Goal: Task Accomplishment & Management: Complete application form

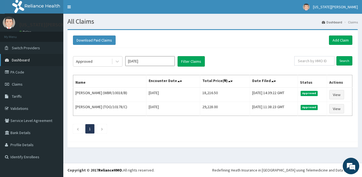
click at [25, 61] on span "Dashboard" at bounding box center [21, 60] width 18 height 5
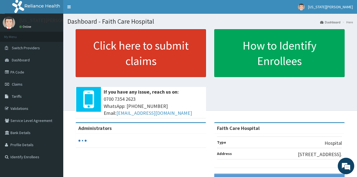
click at [123, 53] on link "Click here to submit claims" at bounding box center [141, 53] width 131 height 48
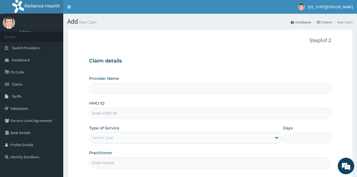
type input "Faith Care Hospital"
click at [122, 112] on input "HMO ID" at bounding box center [210, 113] width 243 height 11
type input "IPP/10045/A"
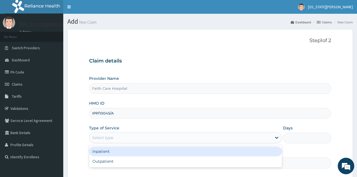
click at [114, 139] on div "Select type" at bounding box center [180, 137] width 183 height 9
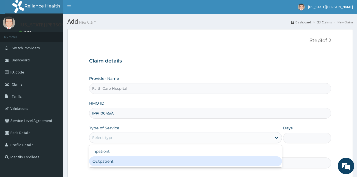
click at [107, 161] on div "Outpatient" at bounding box center [185, 161] width 193 height 10
type input "1"
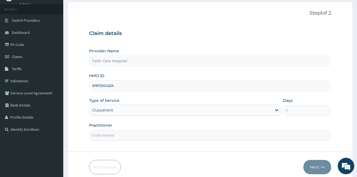
scroll to position [51, 0]
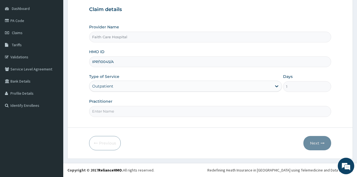
click at [147, 113] on input "Practitioner" at bounding box center [210, 111] width 243 height 11
type input "DR VICTOR"
click at [313, 143] on button "Next" at bounding box center [318, 143] width 28 height 14
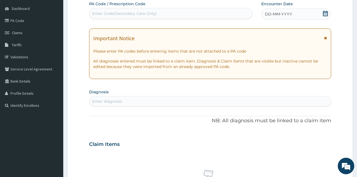
click at [326, 37] on icon at bounding box center [325, 38] width 3 height 4
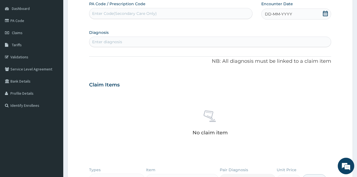
click at [181, 10] on div "Enter Code(Secondary Care Only)" at bounding box center [170, 13] width 163 height 9
click at [270, 14] on span "DD-MM-YYYY" at bounding box center [278, 14] width 27 height 6
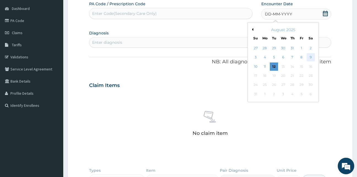
click at [311, 58] on div "9" at bounding box center [311, 57] width 8 height 8
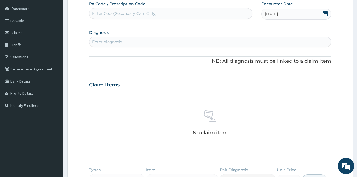
click at [116, 39] on div "Enter diagnosis" at bounding box center [210, 41] width 242 height 9
type input "MALAR"
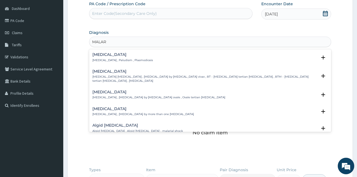
click at [105, 62] on p "Malaria , Paludism , Plasmodiosis" at bounding box center [123, 60] width 61 height 4
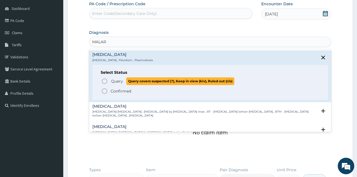
drag, startPoint x: 105, startPoint y: 81, endPoint x: 107, endPoint y: 79, distance: 3.5
click at [105, 81] on icon "status option query" at bounding box center [104, 81] width 7 height 7
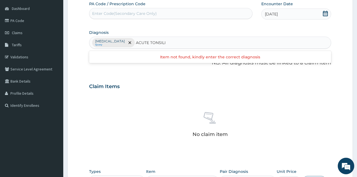
type input "ACUTE TONSIL"
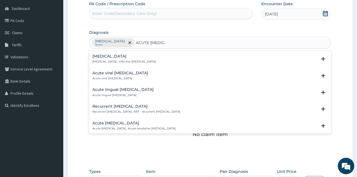
click at [133, 58] on h4 "Acute tonsillitis" at bounding box center [124, 56] width 63 height 4
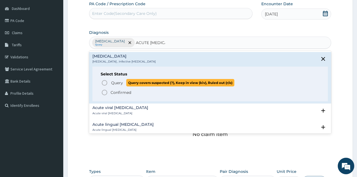
click at [118, 84] on span "Query" at bounding box center [117, 83] width 12 height 6
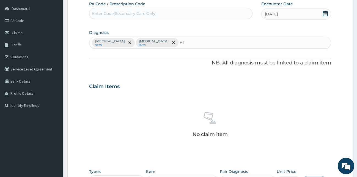
type input "HIP"
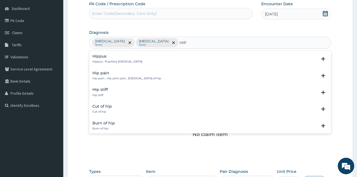
click at [99, 76] on div "Hip pain Hip pain , Hip joint pain , Arthralgia of hip" at bounding box center [127, 76] width 69 height 10
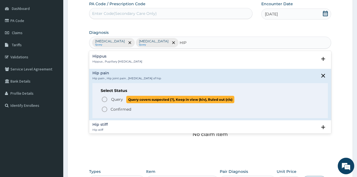
click at [104, 100] on icon "status option query" at bounding box center [104, 99] width 7 height 7
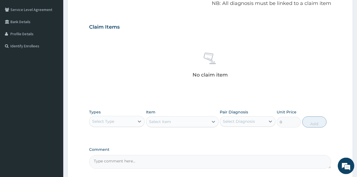
scroll to position [161, 0]
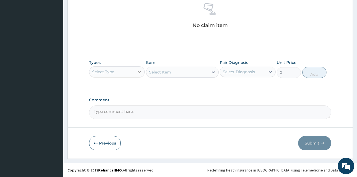
click at [138, 72] on icon at bounding box center [140, 72] width 6 height 6
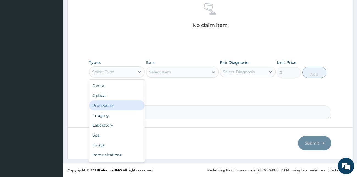
click at [113, 108] on div "Procedures" at bounding box center [117, 105] width 56 height 10
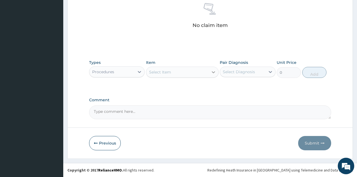
click at [212, 72] on icon at bounding box center [214, 72] width 6 height 6
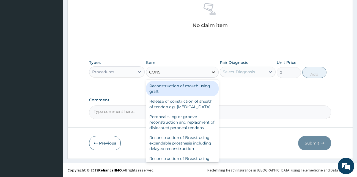
type input "CONSU"
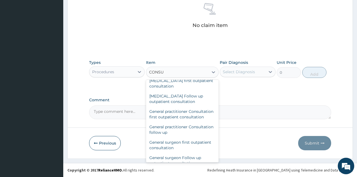
scroll to position [300, 0]
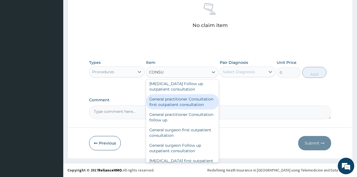
click at [177, 110] on div "General practitioner Consultation first outpatient consultation" at bounding box center [182, 101] width 73 height 15
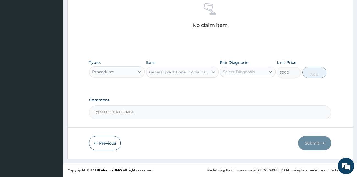
type input "3000"
click at [261, 73] on div "Select Diagnosis" at bounding box center [242, 71] width 45 height 9
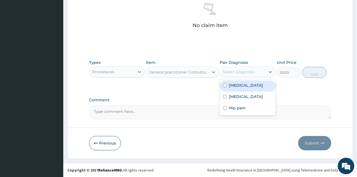
click at [251, 83] on div "Malaria" at bounding box center [248, 85] width 56 height 11
checkbox input "true"
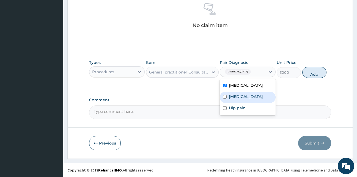
click at [243, 94] on label "Acute tonsillitis" at bounding box center [246, 97] width 34 height 6
checkbox input "true"
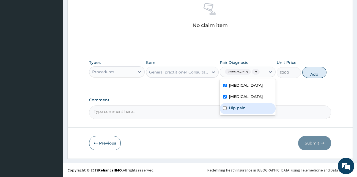
click at [236, 107] on label "Hip pain" at bounding box center [237, 108] width 17 height 6
checkbox input "true"
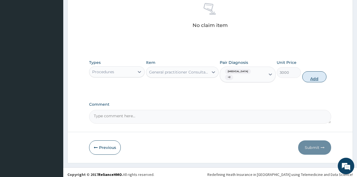
click at [313, 74] on button "Add" at bounding box center [315, 76] width 24 height 11
type input "0"
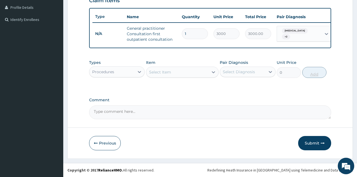
scroll to position [142, 0]
click at [138, 72] on icon at bounding box center [140, 72] width 6 height 6
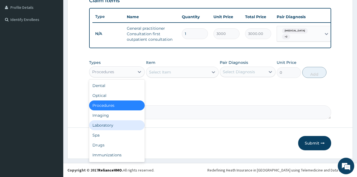
click at [110, 125] on div "Laboratory" at bounding box center [117, 125] width 56 height 10
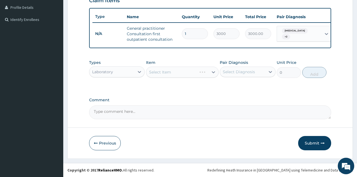
click at [183, 71] on div "Select Item" at bounding box center [182, 72] width 73 height 11
click at [211, 72] on icon at bounding box center [214, 72] width 6 height 6
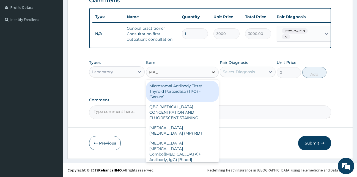
type input "MALA"
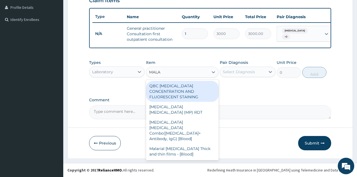
drag, startPoint x: 197, startPoint y: 85, endPoint x: 205, endPoint y: 84, distance: 7.8
click at [198, 85] on div "QBC MALARIA CONCENTRATION AND FLUORESCENT STAINING" at bounding box center [182, 91] width 73 height 21
type input "2000"
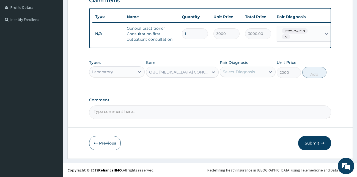
click at [259, 70] on div "Select Diagnosis" at bounding box center [242, 71] width 45 height 9
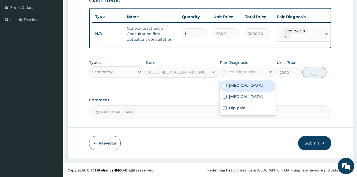
click at [257, 83] on div "Malaria" at bounding box center [248, 85] width 56 height 11
checkbox input "true"
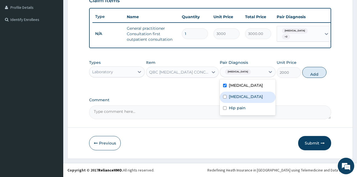
drag, startPoint x: 246, startPoint y: 98, endPoint x: 246, endPoint y: 101, distance: 3.0
click at [246, 98] on label "Acute tonsillitis" at bounding box center [246, 97] width 34 height 6
checkbox input "true"
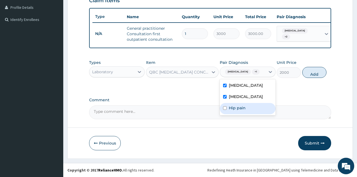
click at [245, 105] on label "Hip pain" at bounding box center [237, 108] width 17 height 6
checkbox input "true"
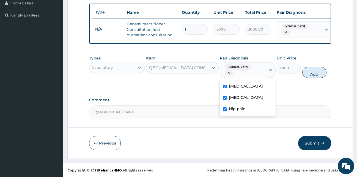
click at [316, 72] on button "Add" at bounding box center [315, 72] width 24 height 11
type input "0"
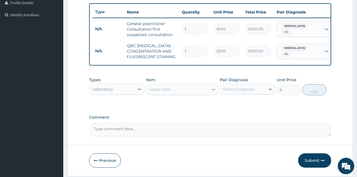
click at [209, 95] on div "Select Item" at bounding box center [182, 89] width 73 height 11
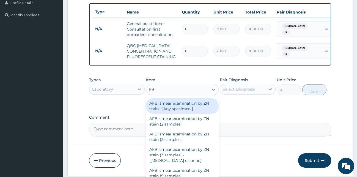
type input "FBC"
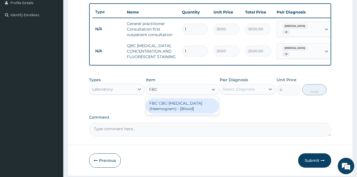
click at [180, 108] on div "FBC CBC-Complete Blood Count (Haemogram) - [Blood]" at bounding box center [182, 105] width 73 height 15
type input "3000"
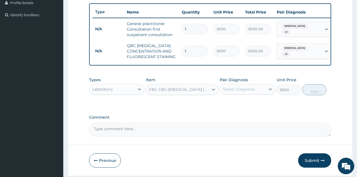
click at [264, 94] on div "Select Diagnosis" at bounding box center [242, 89] width 45 height 9
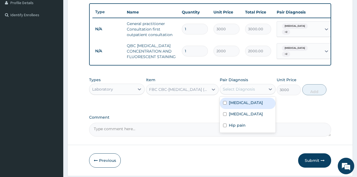
click at [251, 107] on div "Malaria" at bounding box center [248, 103] width 56 height 11
checkbox input "true"
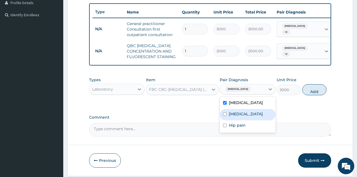
click at [244, 117] on label "Acute tonsillitis" at bounding box center [246, 114] width 34 height 6
checkbox input "true"
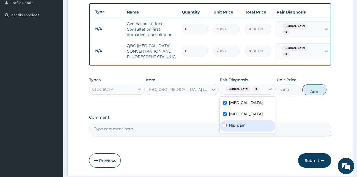
drag, startPoint x: 239, startPoint y: 129, endPoint x: 249, endPoint y: 126, distance: 11.1
click at [239, 128] on label "Hip pain" at bounding box center [237, 126] width 17 height 6
checkbox input "true"
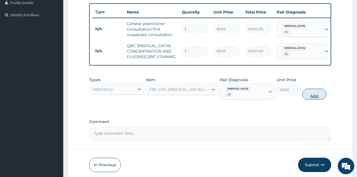
click at [316, 94] on button "Add" at bounding box center [315, 94] width 24 height 11
type input "0"
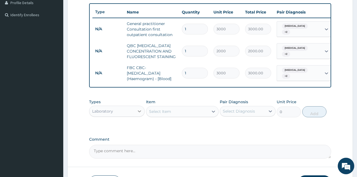
click at [140, 114] on icon at bounding box center [140, 111] width 6 height 6
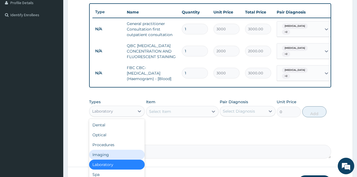
scroll to position [186, 0]
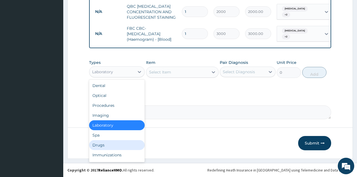
click at [101, 146] on div "Drugs" at bounding box center [117, 145] width 56 height 10
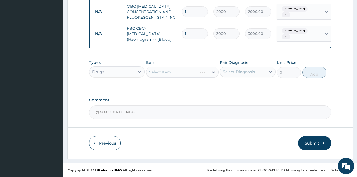
click at [203, 74] on div "Select Item" at bounding box center [182, 72] width 73 height 11
click at [213, 70] on icon at bounding box center [214, 72] width 6 height 6
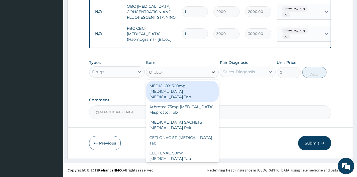
type input "DICLOF"
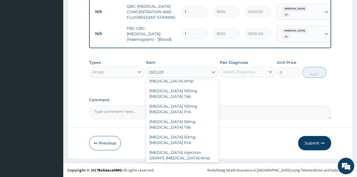
scroll to position [139, 0]
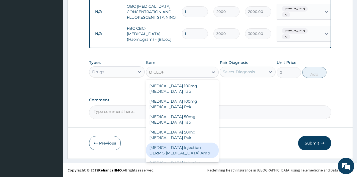
click at [203, 143] on div "DICLOFENAC Injection DERM'S Diclofenac Amp" at bounding box center [182, 150] width 73 height 15
type input "230"
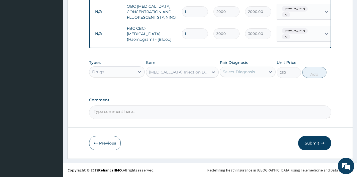
click at [249, 72] on div "Select Diagnosis" at bounding box center [239, 72] width 32 height 6
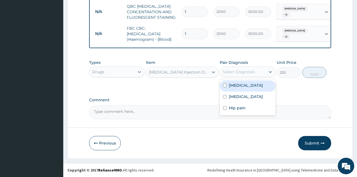
click at [239, 85] on label "Malaria" at bounding box center [246, 86] width 34 height 6
checkbox input "true"
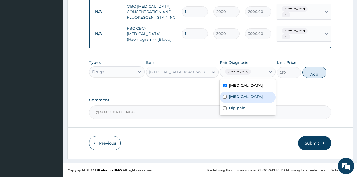
click at [234, 99] on label "Acute tonsillitis" at bounding box center [246, 97] width 34 height 6
checkbox input "true"
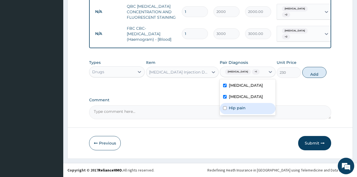
click at [228, 109] on div "Hip pain" at bounding box center [248, 108] width 56 height 11
checkbox input "true"
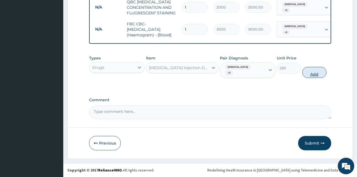
click at [312, 73] on button "Add" at bounding box center [315, 72] width 24 height 11
type input "0"
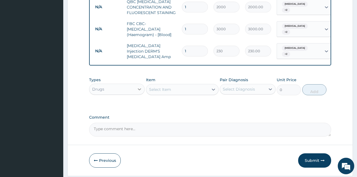
click at [140, 91] on icon at bounding box center [140, 89] width 6 height 6
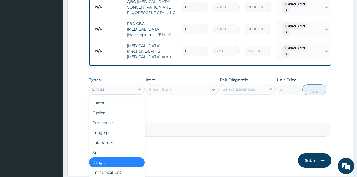
scroll to position [205, 0]
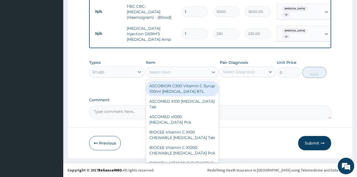
click at [207, 74] on div "Select Item" at bounding box center [177, 72] width 62 height 9
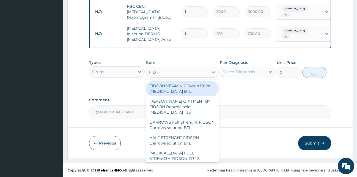
type input "FIDS"
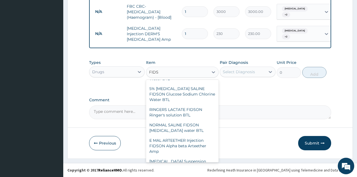
scroll to position [141, 0]
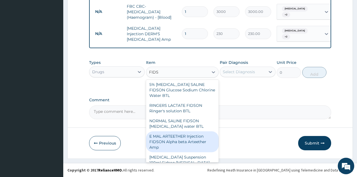
click at [186, 137] on div "E MAL ARTEETHER Injection FIDSON Alpha beta Arteether Amp" at bounding box center [182, 141] width 73 height 21
type input "2760"
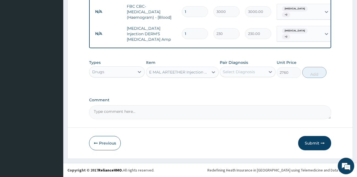
click at [255, 72] on div "Select Diagnosis" at bounding box center [239, 72] width 32 height 6
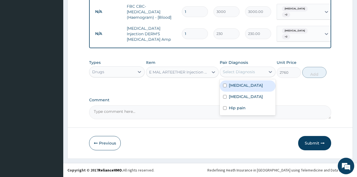
click at [247, 84] on div "Malaria" at bounding box center [248, 85] width 56 height 11
checkbox input "true"
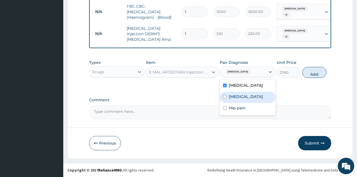
click at [244, 102] on div "Acute tonsillitis" at bounding box center [248, 97] width 56 height 11
checkbox input "true"
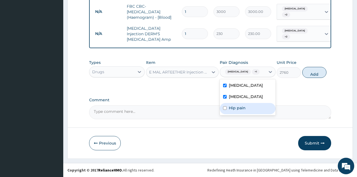
click at [241, 109] on label "Hip pain" at bounding box center [237, 108] width 17 height 6
checkbox input "true"
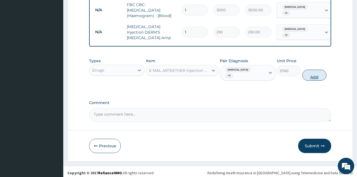
click at [314, 71] on button "Add" at bounding box center [315, 75] width 24 height 11
type input "0"
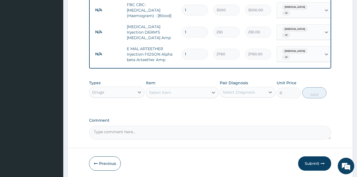
type input "0.00"
type input "3"
type input "8280.00"
type input "3"
click at [208, 96] on div "Select Item" at bounding box center [177, 92] width 62 height 9
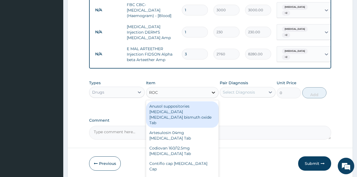
type input "ROCE"
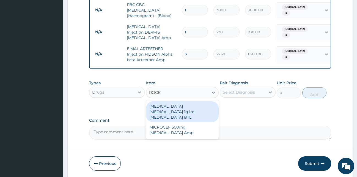
click at [193, 107] on div "ROCEPHIN CEFTRIAXONE 1g im Ceftriaxone BTL" at bounding box center [182, 111] width 73 height 21
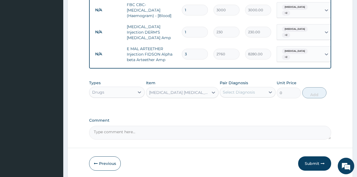
type input "8000"
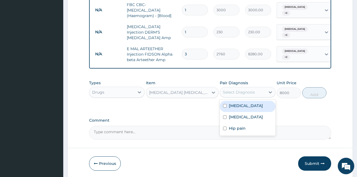
click at [260, 93] on div "Select Diagnosis" at bounding box center [242, 92] width 45 height 9
drag, startPoint x: 254, startPoint y: 108, endPoint x: 251, endPoint y: 112, distance: 5.6
click at [254, 108] on div "Malaria" at bounding box center [248, 106] width 56 height 11
checkbox input "true"
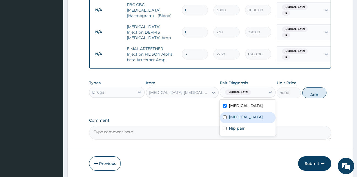
drag, startPoint x: 249, startPoint y: 117, endPoint x: 246, endPoint y: 123, distance: 6.9
click at [249, 116] on label "Acute tonsillitis" at bounding box center [246, 117] width 34 height 6
click at [245, 123] on div "Acute tonsillitis" at bounding box center [248, 117] width 56 height 11
click at [248, 119] on label "Acute tonsillitis" at bounding box center [246, 117] width 34 height 6
checkbox input "true"
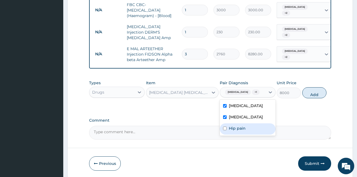
click at [242, 128] on label "Hip pain" at bounding box center [237, 129] width 17 height 6
checkbox input "true"
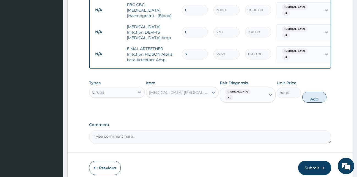
click at [316, 95] on button "Add" at bounding box center [315, 97] width 24 height 11
type input "0"
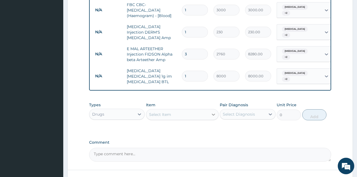
click at [215, 119] on div at bounding box center [214, 115] width 10 height 10
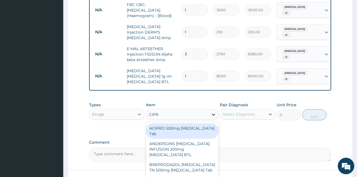
type input "CIPRO"
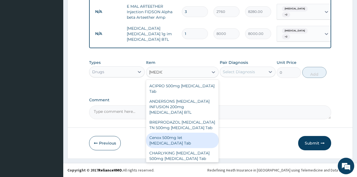
click at [201, 138] on div "Cenox 500mg let Ciprofloxacin Tab" at bounding box center [182, 140] width 73 height 15
type input "747.5"
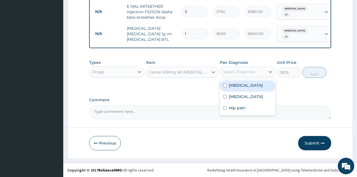
click at [262, 71] on div "Select Diagnosis" at bounding box center [242, 71] width 45 height 9
click at [255, 85] on div "Malaria" at bounding box center [248, 85] width 56 height 11
checkbox input "true"
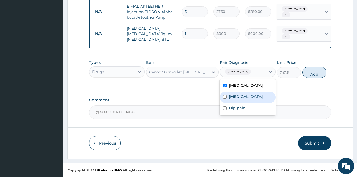
click at [253, 96] on label "Acute tonsillitis" at bounding box center [246, 97] width 34 height 6
checkbox input "true"
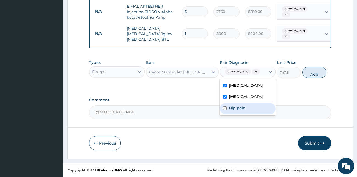
click at [244, 110] on label "Hip pain" at bounding box center [237, 108] width 17 height 6
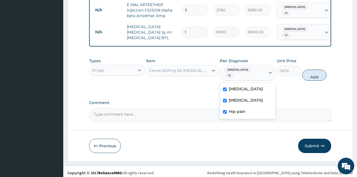
checkbox input "true"
click at [313, 72] on button "Add" at bounding box center [315, 75] width 24 height 11
type input "0"
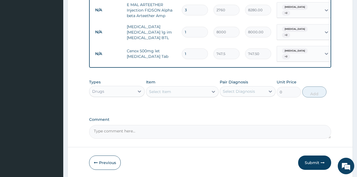
type input "15"
type input "11212.50"
type input "1"
type input "747.50"
type input "14"
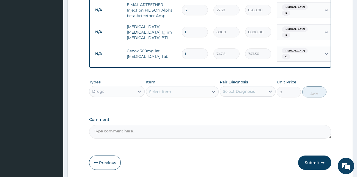
type input "10465.00"
type input "14"
click at [204, 93] on div "Select Item" at bounding box center [177, 91] width 62 height 9
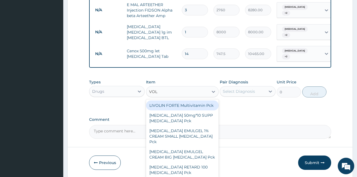
type input "VOLT"
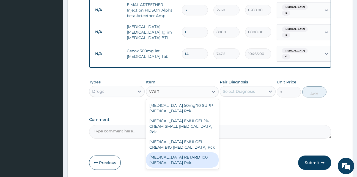
click at [164, 153] on div "VOLTAREN RETARD 100 Diclofenac Pck" at bounding box center [182, 159] width 73 height 15
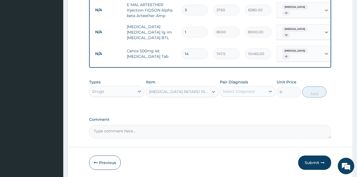
type input "3105"
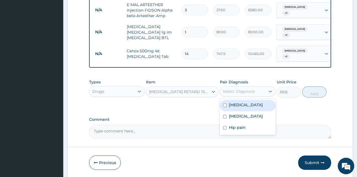
drag, startPoint x: 229, startPoint y: 91, endPoint x: 227, endPoint y: 95, distance: 4.4
click at [229, 92] on div "Select Diagnosis" at bounding box center [239, 92] width 32 height 6
click at [227, 105] on div "Malaria" at bounding box center [248, 105] width 56 height 11
checkbox input "true"
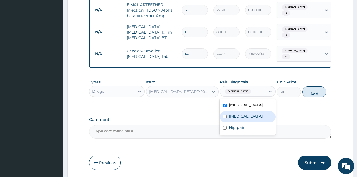
click at [229, 116] on div "Acute tonsillitis" at bounding box center [248, 116] width 56 height 11
checkbox input "true"
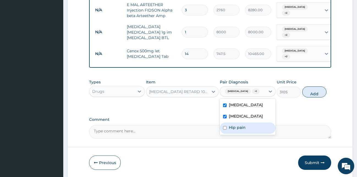
click at [229, 127] on div "Hip pain" at bounding box center [248, 128] width 56 height 11
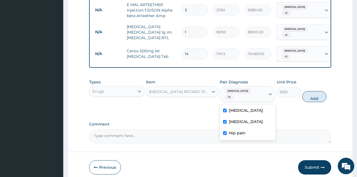
checkbox input "true"
drag, startPoint x: 310, startPoint y: 92, endPoint x: 302, endPoint y: 93, distance: 8.0
click at [311, 92] on button "Add" at bounding box center [315, 96] width 24 height 11
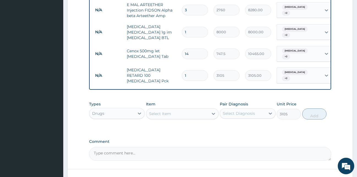
type input "0"
click at [210, 111] on div at bounding box center [214, 114] width 10 height 10
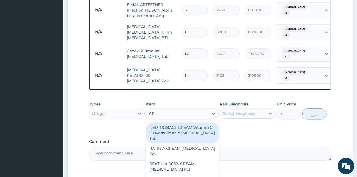
type input "C"
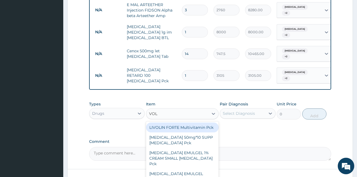
type input "VOLT"
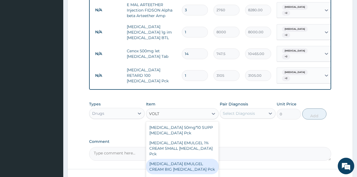
click at [194, 159] on div "VOLTAREN EMULGEL CREAM BIG Diclofenac Pck" at bounding box center [182, 166] width 73 height 15
type input "2415"
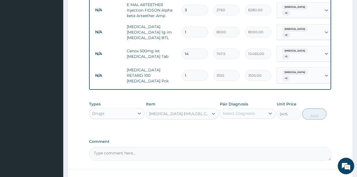
click at [256, 112] on div "Select Diagnosis" at bounding box center [242, 113] width 45 height 9
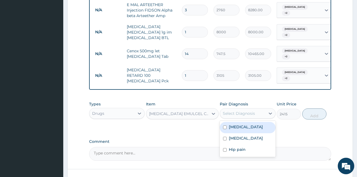
click at [251, 126] on div "Malaria" at bounding box center [248, 127] width 56 height 11
checkbox input "true"
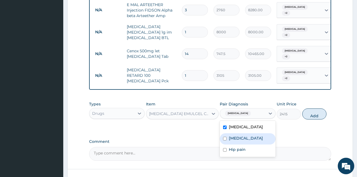
click at [249, 135] on label "Acute tonsillitis" at bounding box center [246, 138] width 34 height 6
checkbox input "true"
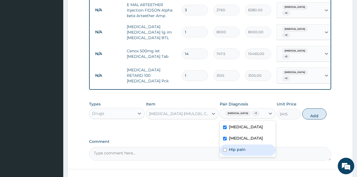
click at [247, 147] on div "Hip pain" at bounding box center [248, 150] width 56 height 11
checkbox input "true"
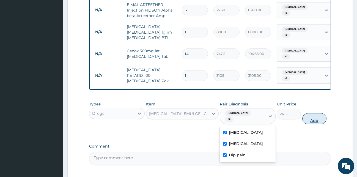
click at [315, 113] on button "Add" at bounding box center [315, 118] width 24 height 11
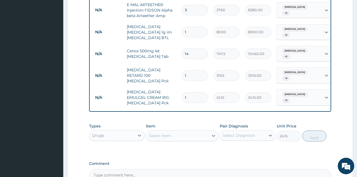
type input "0"
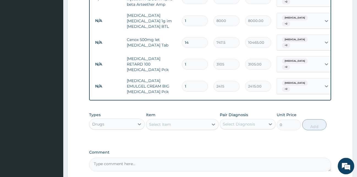
scroll to position [309, 0]
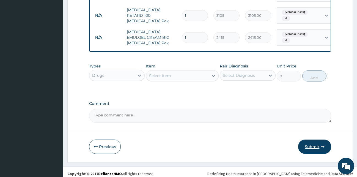
click at [315, 142] on button "Submit" at bounding box center [314, 147] width 33 height 14
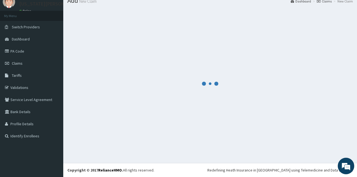
scroll to position [21, 0]
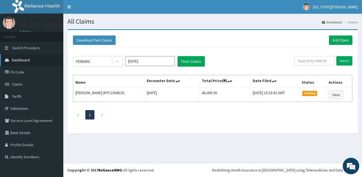
click at [25, 59] on span "Dashboard" at bounding box center [21, 60] width 18 height 5
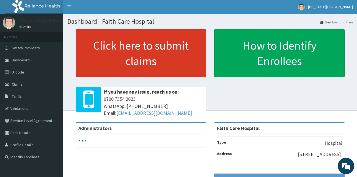
click at [133, 47] on link "Click here to submit claims" at bounding box center [141, 53] width 131 height 48
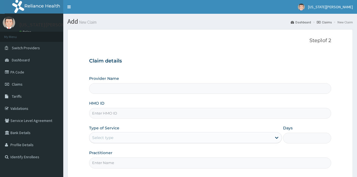
click at [123, 115] on input "HMO ID" at bounding box center [210, 113] width 243 height 11
type input "Faith Care Hospital"
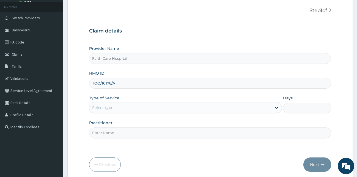
scroll to position [32, 0]
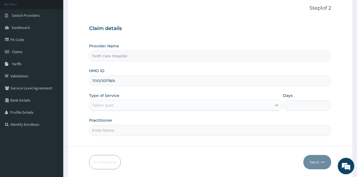
type input "TOO/10178/A"
click at [278, 105] on icon at bounding box center [276, 106] width 3 height 2
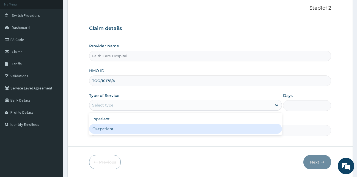
click at [165, 130] on div "Outpatient" at bounding box center [185, 129] width 193 height 10
type input "1"
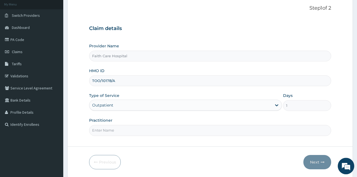
click at [153, 130] on input "Practitioner" at bounding box center [210, 130] width 243 height 11
type input "[PERSON_NAME]"
click at [312, 163] on button "Next" at bounding box center [318, 162] width 28 height 14
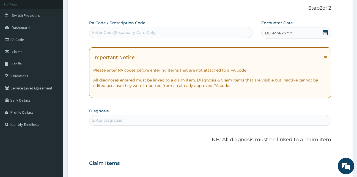
click at [325, 58] on icon at bounding box center [325, 57] width 3 height 4
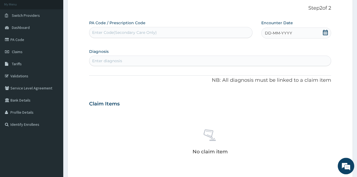
click at [307, 37] on div "DD-MM-YYYY" at bounding box center [297, 33] width 70 height 11
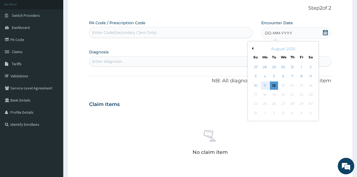
click at [265, 86] on div "11" at bounding box center [265, 85] width 8 height 8
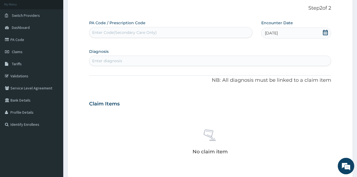
click at [169, 61] on div "Enter diagnosis" at bounding box center [210, 60] width 242 height 9
type input "MALARIA"
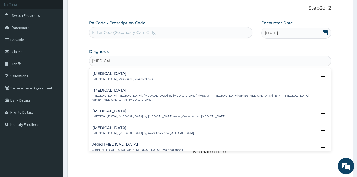
click at [123, 78] on p "Malaria , Paludism , Plasmodiosis" at bounding box center [123, 79] width 61 height 4
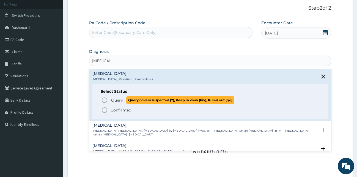
click at [118, 103] on span "Query" at bounding box center [117, 100] width 12 height 6
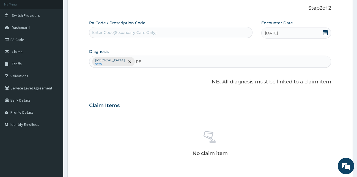
type input "R"
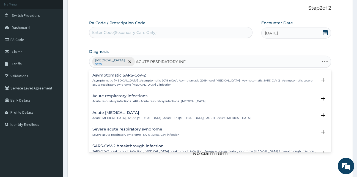
type input "ACUTE RESPIRATORY INFE"
click at [118, 98] on h4 "Acute respiratory infections" at bounding box center [149, 96] width 113 height 4
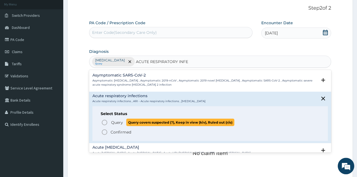
click at [104, 123] on icon "status option query" at bounding box center [104, 122] width 7 height 7
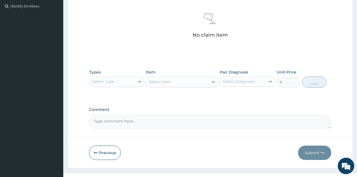
scroll to position [161, 0]
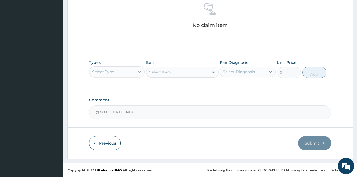
click at [141, 70] on icon at bounding box center [140, 72] width 6 height 6
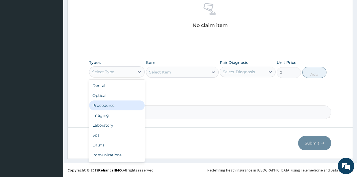
click at [119, 105] on div "Procedures" at bounding box center [117, 105] width 56 height 10
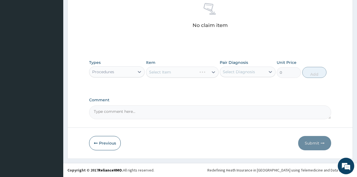
click at [214, 72] on div "Select Item" at bounding box center [182, 72] width 73 height 11
click at [214, 73] on icon at bounding box center [214, 72] width 6 height 6
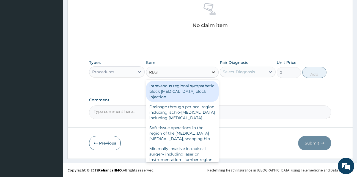
type input "REGIS"
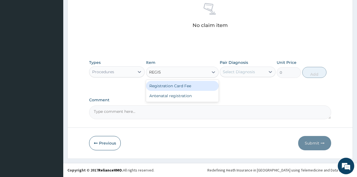
click at [202, 83] on div "Registration Card Fee" at bounding box center [182, 86] width 73 height 10
type input "2000"
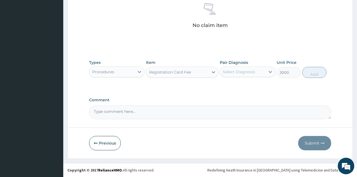
click at [248, 72] on div "Select Diagnosis" at bounding box center [239, 72] width 32 height 6
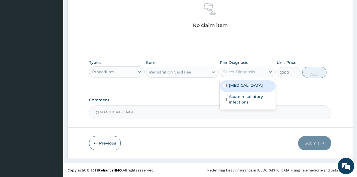
drag, startPoint x: 243, startPoint y: 85, endPoint x: 240, endPoint y: 91, distance: 6.7
click at [243, 85] on label "Malaria" at bounding box center [246, 86] width 34 height 6
checkbox input "true"
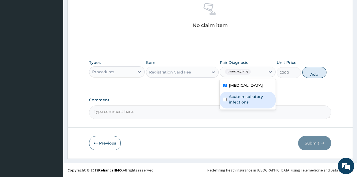
drag, startPoint x: 241, startPoint y: 97, endPoint x: 267, endPoint y: 90, distance: 26.5
click at [242, 97] on label "Acute respiratory infections" at bounding box center [251, 99] width 44 height 11
checkbox input "true"
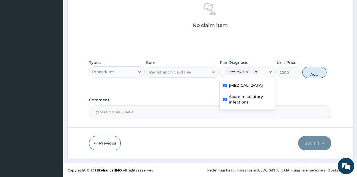
click at [315, 71] on button "Add" at bounding box center [315, 72] width 24 height 11
type input "0"
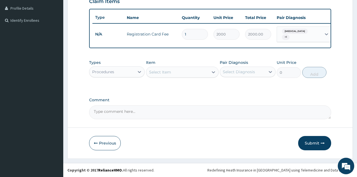
scroll to position [139, 0]
click at [191, 74] on div "Select Item" at bounding box center [177, 72] width 62 height 9
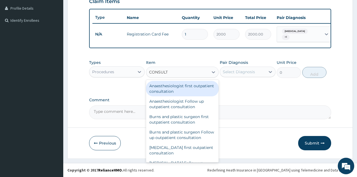
type input "CONSULTA"
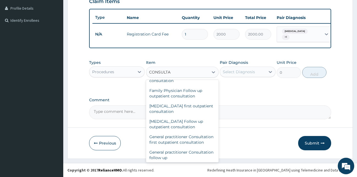
scroll to position [263, 0]
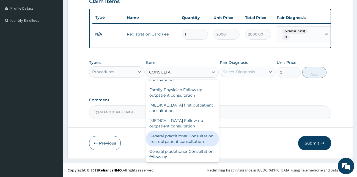
click at [191, 146] on div "General practitioner Consultation first outpatient consultation" at bounding box center [182, 138] width 73 height 15
type input "3000"
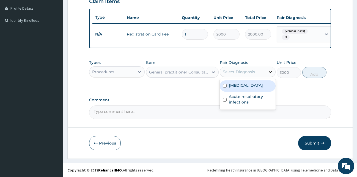
click at [266, 70] on div at bounding box center [271, 72] width 10 height 10
drag, startPoint x: 256, startPoint y: 86, endPoint x: 252, endPoint y: 89, distance: 4.9
click at [255, 86] on div "Malaria" at bounding box center [248, 85] width 56 height 11
checkbox input "true"
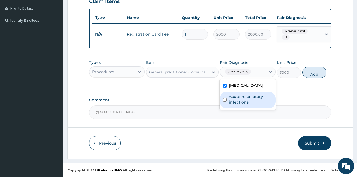
click at [252, 99] on label "Acute respiratory infections" at bounding box center [251, 99] width 44 height 11
checkbox input "true"
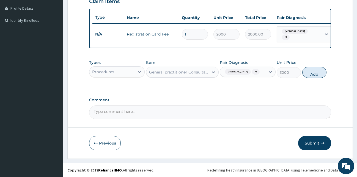
click at [320, 71] on button "Add" at bounding box center [315, 72] width 24 height 11
type input "0"
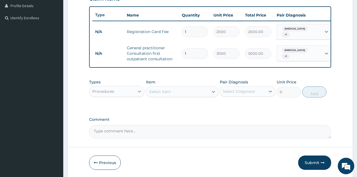
drag, startPoint x: 139, startPoint y: 93, endPoint x: 136, endPoint y: 96, distance: 4.3
click at [139, 93] on icon at bounding box center [140, 92] width 6 height 6
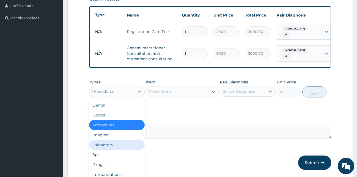
click at [108, 147] on div "Laboratory" at bounding box center [117, 145] width 56 height 10
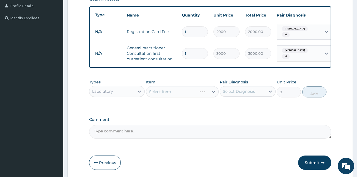
click at [160, 95] on div "Select Item" at bounding box center [182, 91] width 73 height 11
click at [189, 93] on div "Select Item" at bounding box center [177, 91] width 62 height 9
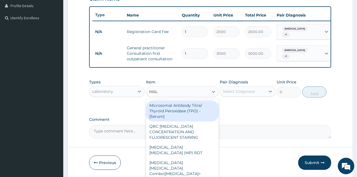
type input "MALA"
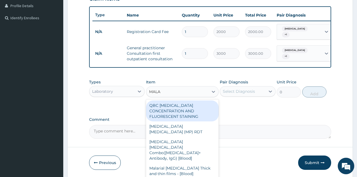
click at [186, 108] on div "QBC MALARIA CONCENTRATION AND FLUORESCENT STAINING" at bounding box center [182, 110] width 73 height 21
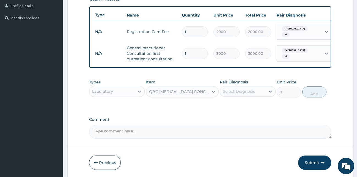
type input "2000"
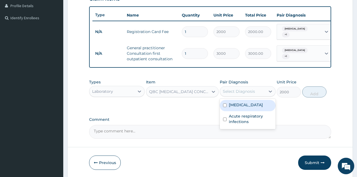
click at [257, 94] on div "Select Diagnosis" at bounding box center [242, 91] width 45 height 9
click at [250, 111] on div "Malaria" at bounding box center [248, 105] width 56 height 11
checkbox input "true"
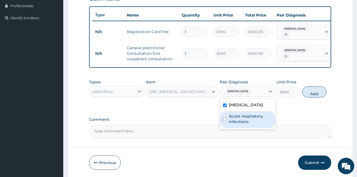
click at [250, 121] on label "Acute respiratory infections" at bounding box center [251, 118] width 44 height 11
checkbox input "true"
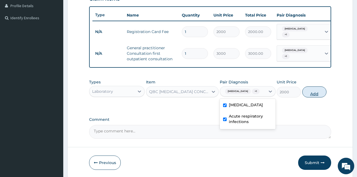
click at [319, 97] on button "Add" at bounding box center [315, 91] width 24 height 11
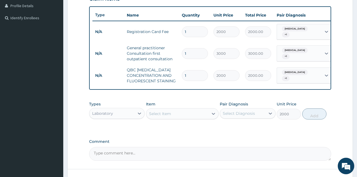
type input "0"
click at [211, 116] on icon at bounding box center [214, 114] width 6 height 6
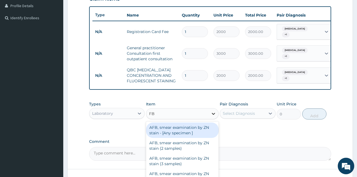
type input "FBC"
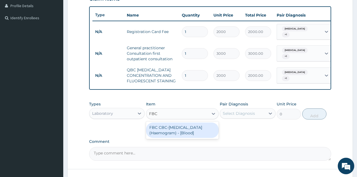
click at [180, 126] on div "FBC CBC-Complete Blood Count (Haemogram) - [Blood]" at bounding box center [182, 130] width 73 height 15
type input "3000"
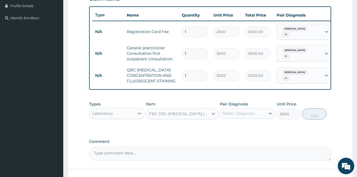
click at [251, 116] on div "Select Diagnosis" at bounding box center [239, 114] width 32 height 6
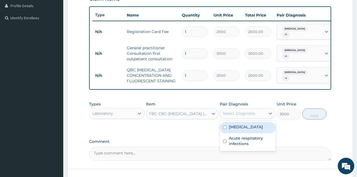
click at [242, 127] on label "Malaria" at bounding box center [246, 127] width 34 height 6
checkbox input "true"
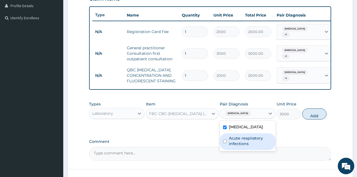
click at [242, 142] on label "Acute respiratory infections" at bounding box center [251, 140] width 44 height 11
checkbox input "true"
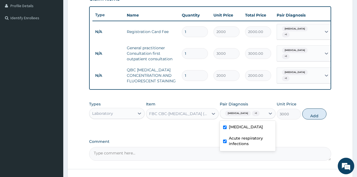
drag, startPoint x: 312, startPoint y: 116, endPoint x: 277, endPoint y: 114, distance: 35.3
click at [312, 116] on button "Add" at bounding box center [315, 113] width 24 height 11
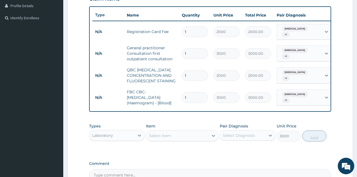
type input "0"
click at [141, 138] on icon at bounding box center [140, 136] width 6 height 6
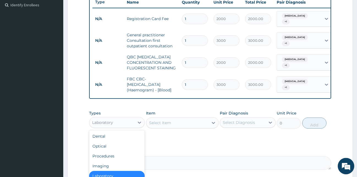
scroll to position [205, 0]
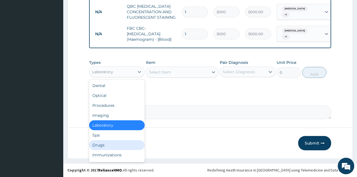
click at [110, 146] on div "Drugs" at bounding box center [117, 145] width 56 height 10
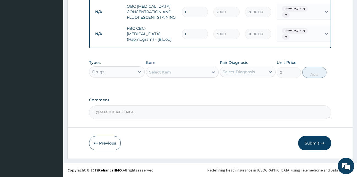
click at [175, 73] on div "Select Item" at bounding box center [177, 72] width 62 height 9
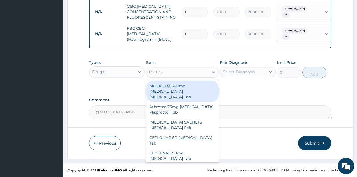
type input "DICLOF"
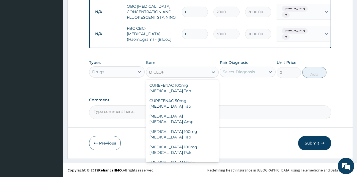
scroll to position [94, 0]
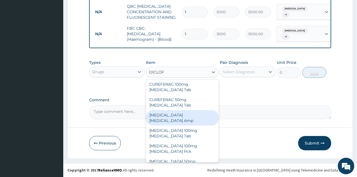
click at [195, 110] on div "Diclofenac Diclofenac Amp" at bounding box center [182, 117] width 73 height 15
type input "276"
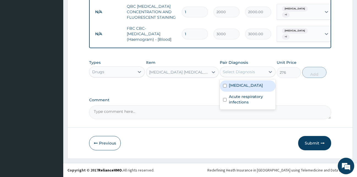
click at [248, 67] on div "Select Diagnosis" at bounding box center [248, 72] width 56 height 10
click at [244, 84] on div "Malaria" at bounding box center [248, 85] width 56 height 11
checkbox input "true"
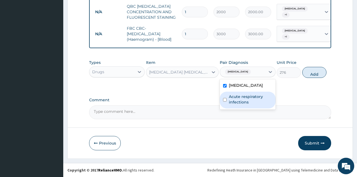
drag, startPoint x: 247, startPoint y: 107, endPoint x: 249, endPoint y: 104, distance: 3.4
click at [248, 106] on div "Acute respiratory infections" at bounding box center [248, 100] width 56 height 17
checkbox input "true"
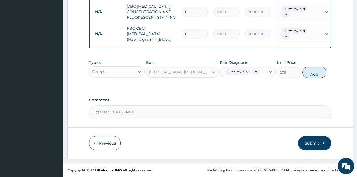
click at [309, 74] on button "Add" at bounding box center [315, 72] width 24 height 11
type input "0"
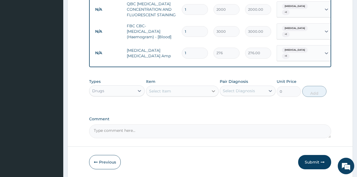
click at [213, 91] on icon at bounding box center [213, 91] width 3 height 2
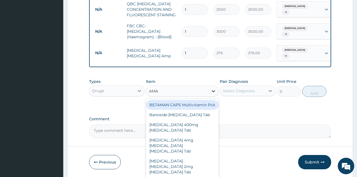
type input "AMAT"
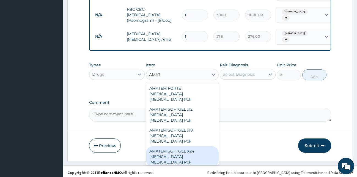
scroll to position [224, 0]
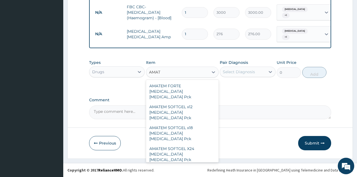
click at [193, 165] on div "AMATEM SOFTGEL x6 FORTE Artemether Lumefantrine Pck" at bounding box center [182, 175] width 73 height 21
type input "1840"
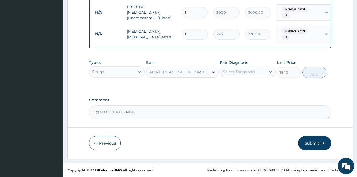
click at [214, 70] on icon at bounding box center [214, 72] width 6 height 6
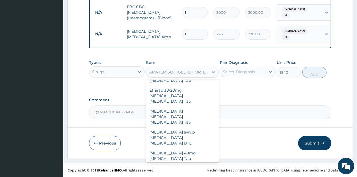
scroll to position [11082, 0]
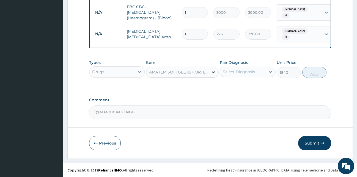
click at [213, 71] on icon at bounding box center [214, 72] width 6 height 6
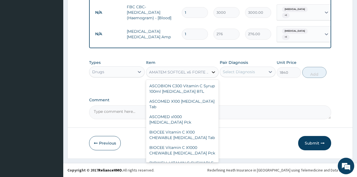
scroll to position [11033, 0]
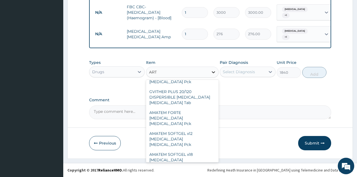
type input "ARTE"
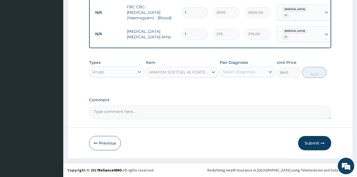
click at [195, 75] on div "AMATEM SOFTGEL x6 FORTE Artemether Lumefantrine Pck" at bounding box center [177, 72] width 62 height 9
click at [212, 72] on icon at bounding box center [214, 72] width 6 height 6
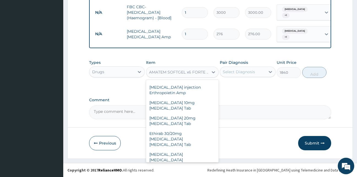
scroll to position [0, 0]
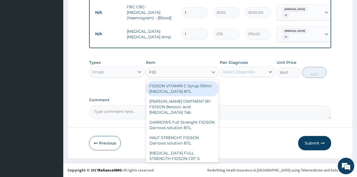
type input "FIDS"
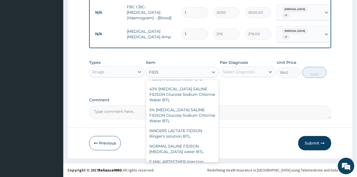
scroll to position [124, 0]
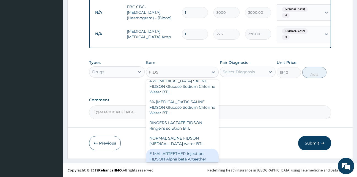
click at [196, 156] on div "E MAL ARTEETHER Injection FIDSON Alpha beta Arteether Amp" at bounding box center [182, 159] width 73 height 21
type input "2760"
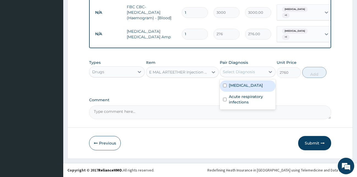
click at [247, 72] on div "Select Diagnosis" at bounding box center [239, 72] width 32 height 6
click at [241, 86] on label "[MEDICAL_DATA]" at bounding box center [246, 86] width 34 height 6
checkbox input "true"
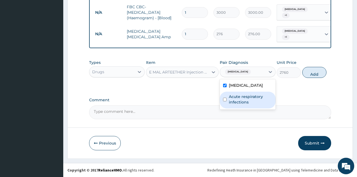
click at [241, 102] on label "Acute respiratory infections" at bounding box center [251, 99] width 44 height 11
checkbox input "true"
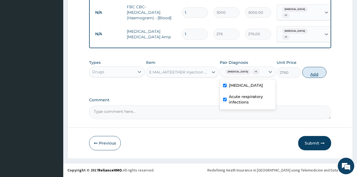
click at [315, 73] on button "Add" at bounding box center [315, 72] width 24 height 11
type input "0"
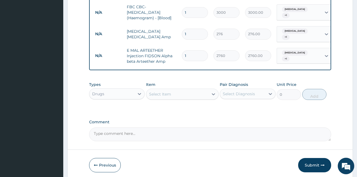
type input "0.00"
type input "3"
type input "8280.00"
type input "3"
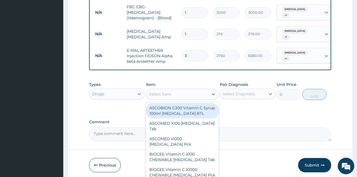
click at [163, 94] on div "Select Item" at bounding box center [160, 94] width 22 height 6
type input "F"
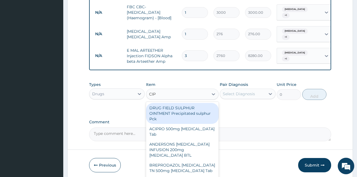
type input "CIPR"
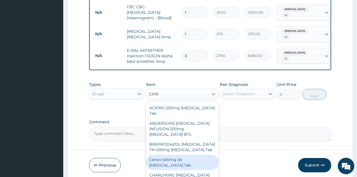
click at [175, 161] on div "Cenox 500mg let Ciprofloxacin Tab" at bounding box center [182, 162] width 73 height 15
type input "747.5"
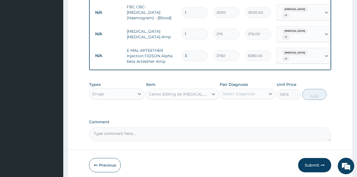
click at [263, 92] on div "Select Diagnosis" at bounding box center [242, 93] width 45 height 9
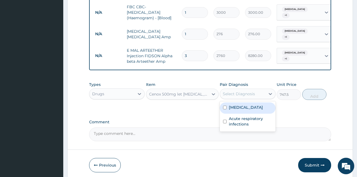
click at [242, 107] on label "Malaria" at bounding box center [246, 108] width 34 height 6
checkbox input "true"
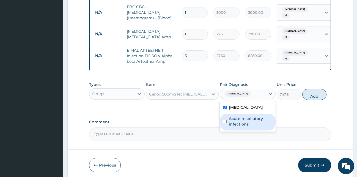
click at [240, 123] on label "Acute respiratory infections" at bounding box center [251, 121] width 44 height 11
checkbox input "true"
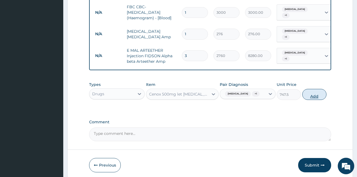
click at [316, 94] on button "Add" at bounding box center [315, 94] width 24 height 11
type input "0"
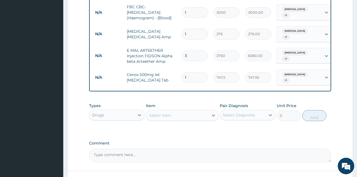
type input "0.00"
type input "3"
type input "2242.50"
type input "3"
click at [211, 113] on icon at bounding box center [214, 116] width 6 height 6
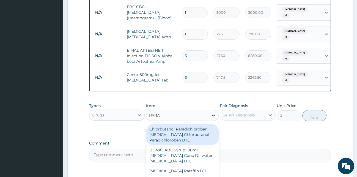
type input "PARAC"
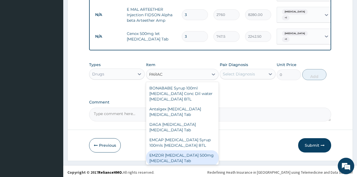
click at [179, 154] on div "EMZOR PARACETAMOL 500mg Acetaminophen Tab" at bounding box center [182, 157] width 73 height 15
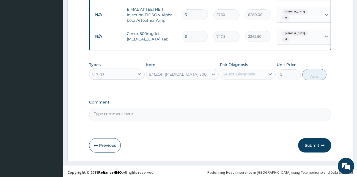
type input "11.5"
click at [256, 71] on div "Select Diagnosis" at bounding box center [242, 74] width 45 height 9
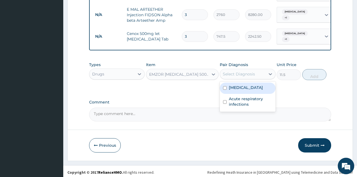
click at [247, 86] on div "[MEDICAL_DATA]" at bounding box center [248, 88] width 56 height 11
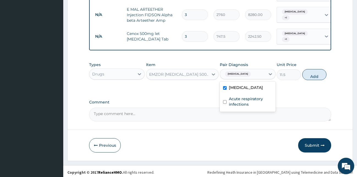
checkbox input "true"
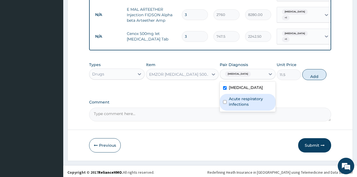
click at [243, 96] on label "Acute respiratory infections" at bounding box center [251, 101] width 44 height 11
checkbox input "true"
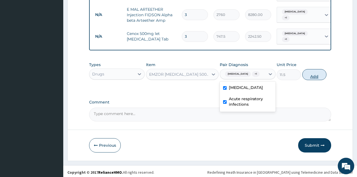
click at [314, 74] on button "Add" at bounding box center [315, 74] width 24 height 11
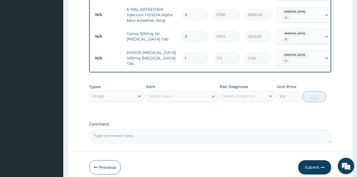
type input "0"
type input "18"
type input "207.00"
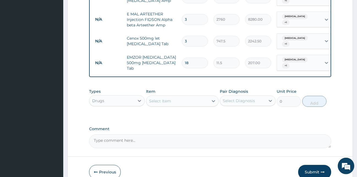
scroll to position [287, 0]
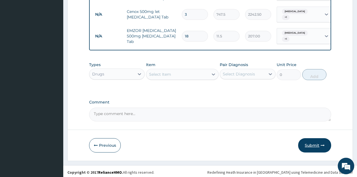
type input "18"
click at [321, 143] on button "Submit" at bounding box center [314, 145] width 33 height 14
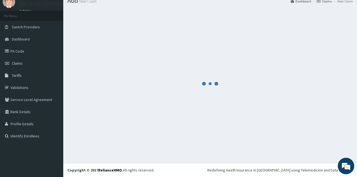
scroll to position [21, 0]
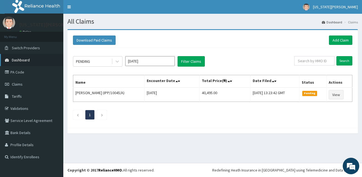
click at [20, 59] on span "Dashboard" at bounding box center [21, 60] width 18 height 5
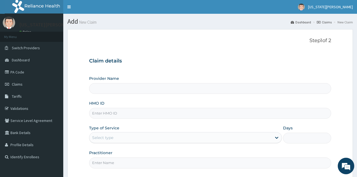
type input "Faith Care Hospital"
drag, startPoint x: 164, startPoint y: 108, endPoint x: 165, endPoint y: 105, distance: 3.6
click at [164, 108] on input "HMO ID" at bounding box center [210, 113] width 243 height 11
type input "IPP/10015/A"
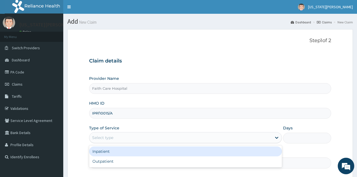
click at [129, 139] on div "Select type" at bounding box center [180, 137] width 183 height 9
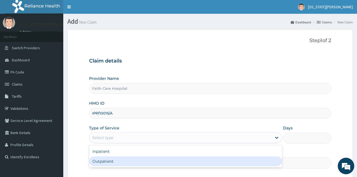
click at [116, 161] on div "Outpatient" at bounding box center [185, 161] width 193 height 10
type input "1"
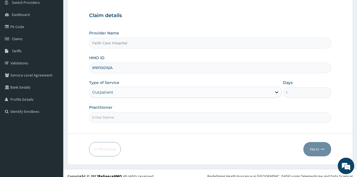
scroll to position [48, 0]
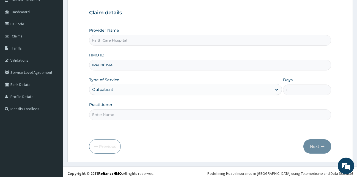
click at [170, 115] on input "Practitioner" at bounding box center [210, 114] width 243 height 11
type input "[PERSON_NAME]"
click at [320, 146] on button "Next" at bounding box center [318, 146] width 28 height 14
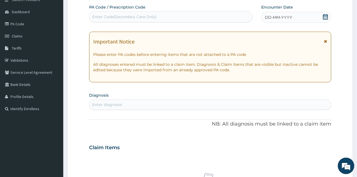
click at [304, 17] on div "DD-MM-YYYY" at bounding box center [297, 17] width 70 height 11
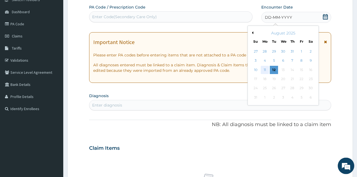
click at [265, 69] on div "11" at bounding box center [265, 70] width 8 height 8
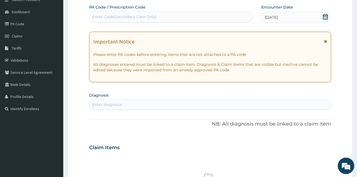
click at [137, 104] on div "Enter diagnosis" at bounding box center [210, 104] width 242 height 9
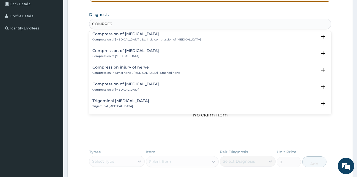
scroll to position [532, 0]
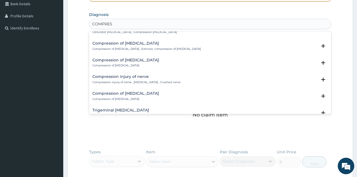
type input "COMPRES"
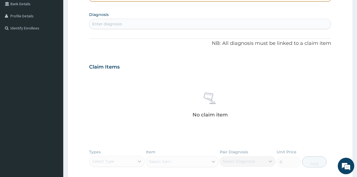
click at [336, 86] on form "Step 2 of 2 PA Code / Prescription Code Enter Code(Secondary Care Only) Encount…" at bounding box center [210, 74] width 286 height 348
click at [155, 23] on div "Enter diagnosis" at bounding box center [210, 24] width 242 height 9
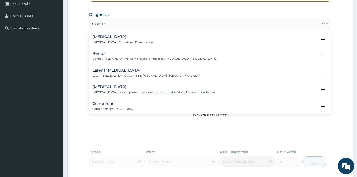
type input "COMPR"
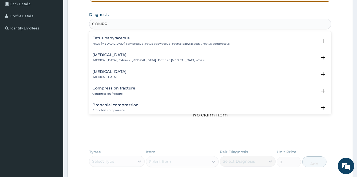
scroll to position [104, 0]
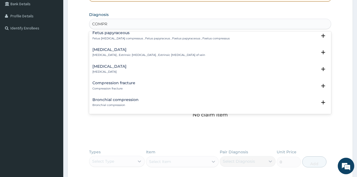
click at [105, 83] on h4 "Compression fracture" at bounding box center [114, 83] width 43 height 4
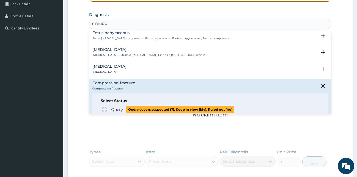
click at [106, 110] on icon "status option query" at bounding box center [104, 109] width 7 height 7
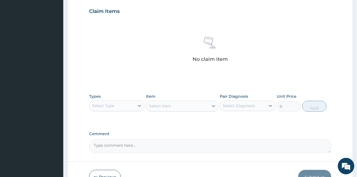
scroll to position [214, 0]
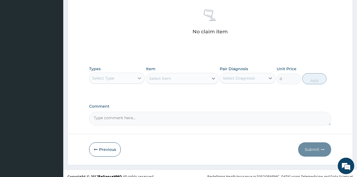
click at [143, 79] on div at bounding box center [140, 78] width 10 height 10
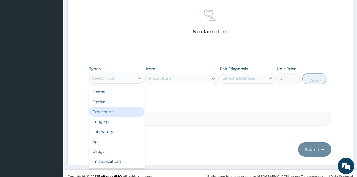
click at [117, 111] on div "Procedures" at bounding box center [117, 112] width 56 height 10
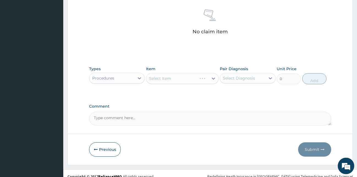
click at [214, 78] on div "Select Item" at bounding box center [182, 78] width 73 height 11
click at [214, 79] on icon at bounding box center [214, 79] width 6 height 6
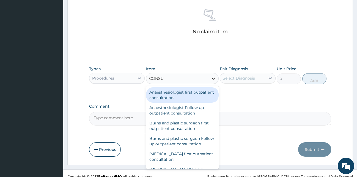
type input "CONSUL"
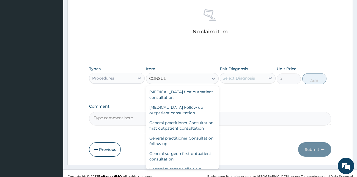
scroll to position [297, 0]
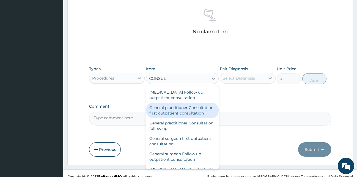
click at [178, 118] on div "General practitioner Consultation first outpatient consultation" at bounding box center [182, 110] width 73 height 15
type input "3000"
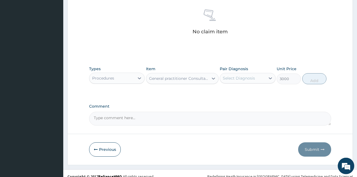
click at [262, 76] on div "Select Diagnosis" at bounding box center [242, 78] width 45 height 9
click at [254, 94] on label "Compression fracture" at bounding box center [250, 92] width 43 height 6
checkbox input "true"
click at [319, 78] on button "Add" at bounding box center [315, 78] width 24 height 11
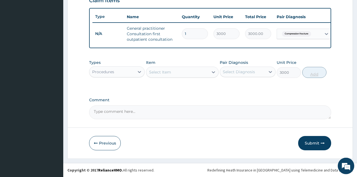
type input "0"
click at [209, 72] on div at bounding box center [214, 72] width 10 height 10
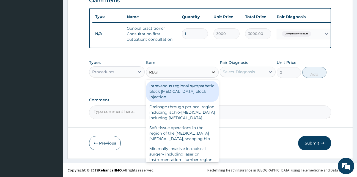
type input "REGIS"
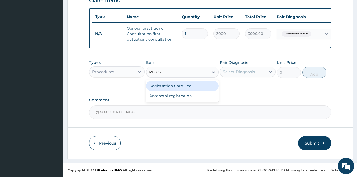
click at [206, 83] on div "Registration Card Fee" at bounding box center [182, 86] width 73 height 10
type input "2000"
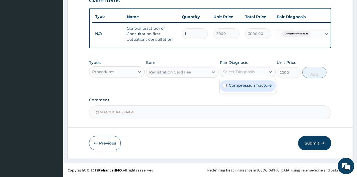
click at [264, 73] on div "Select Diagnosis" at bounding box center [242, 71] width 45 height 9
click at [251, 85] on label "Compression fracture" at bounding box center [250, 86] width 43 height 6
checkbox input "true"
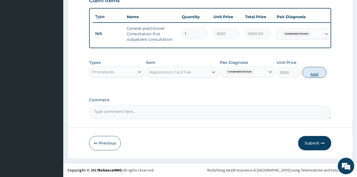
click at [316, 72] on button "Add" at bounding box center [315, 72] width 24 height 11
type input "0"
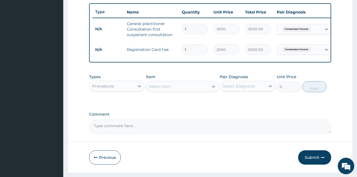
drag, startPoint x: 199, startPoint y: 93, endPoint x: 195, endPoint y: 93, distance: 4.4
click at [200, 91] on div "Select Item" at bounding box center [177, 86] width 62 height 9
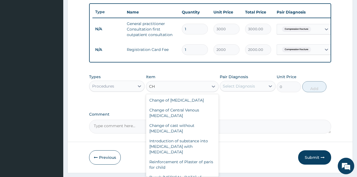
type input "C"
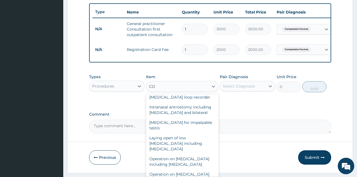
scroll to position [1190, 0]
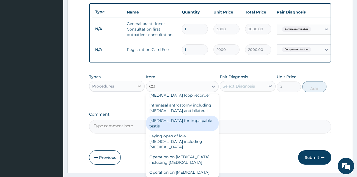
type input "CO"
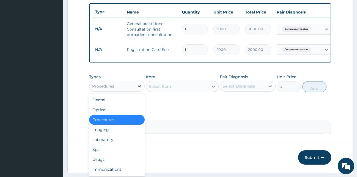
click at [139, 89] on icon at bounding box center [140, 86] width 6 height 6
drag, startPoint x: 100, startPoint y: 165, endPoint x: 102, endPoint y: 160, distance: 5.7
click at [101, 164] on div "Drugs" at bounding box center [117, 159] width 56 height 10
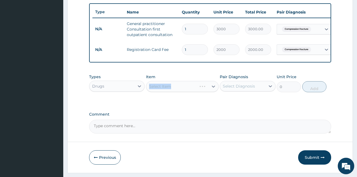
click at [164, 92] on div "Select Item" at bounding box center [182, 86] width 73 height 11
click at [216, 91] on div "Select Item" at bounding box center [182, 86] width 73 height 11
click at [215, 89] on icon at bounding box center [214, 87] width 6 height 6
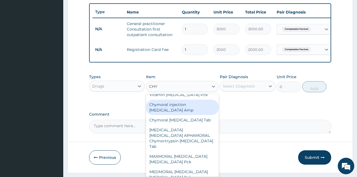
scroll to position [12, 0]
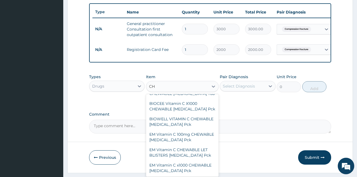
type input "C"
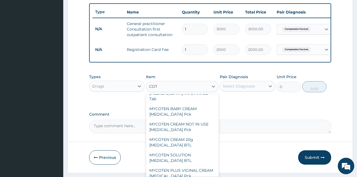
scroll to position [7, 0]
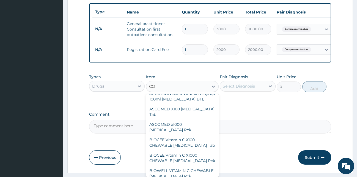
type input "C"
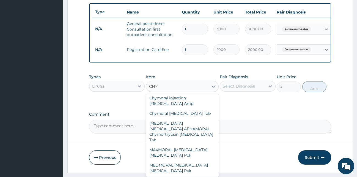
scroll to position [12, 0]
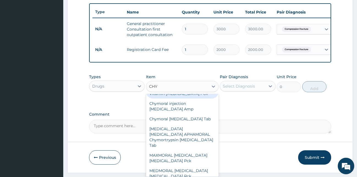
type input "CHYM"
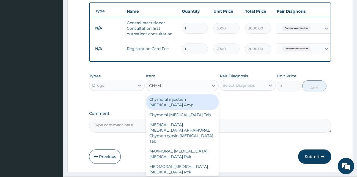
scroll to position [202, 0]
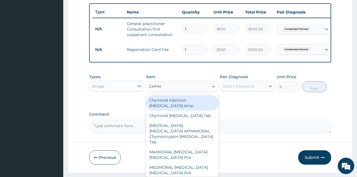
click at [203, 108] on div "Chymoral injection Chymotrypsin Amp" at bounding box center [182, 102] width 73 height 15
type input "1035"
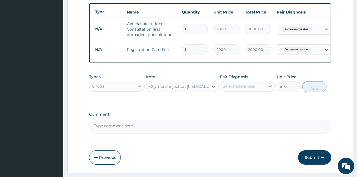
click at [265, 91] on div "Select Diagnosis" at bounding box center [242, 86] width 45 height 9
click at [262, 102] on label "Compression fracture" at bounding box center [250, 100] width 43 height 6
checkbox input "true"
click at [314, 92] on button "Add" at bounding box center [315, 86] width 24 height 11
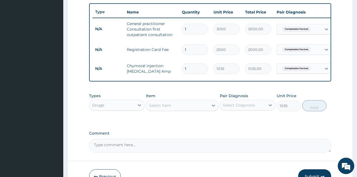
type input "0"
click at [211, 110] on div at bounding box center [214, 105] width 10 height 10
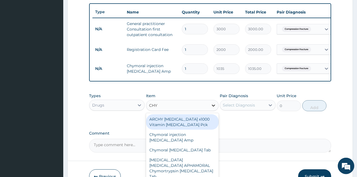
type input "CHYM"
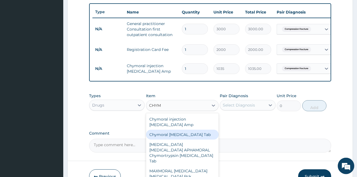
click at [158, 138] on div "Chymoral Chymotrypsin Tab" at bounding box center [182, 135] width 73 height 10
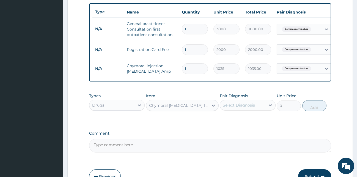
type input "466.9"
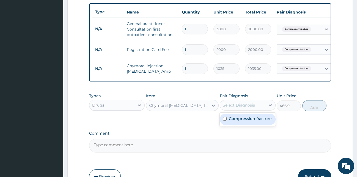
click at [251, 108] on div "Select Diagnosis" at bounding box center [239, 105] width 32 height 6
click at [244, 121] on label "Compression fracture" at bounding box center [250, 119] width 43 height 6
checkbox input "true"
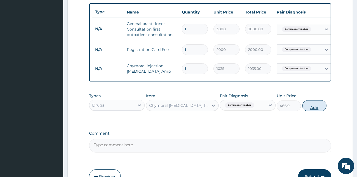
click at [315, 108] on button "Add" at bounding box center [315, 105] width 24 height 11
type input "0"
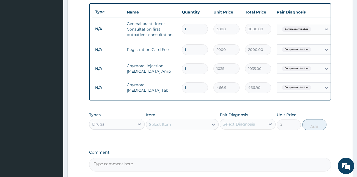
type input "0.00"
type input "3"
type input "1400.70"
type input "32"
type input "14940.80"
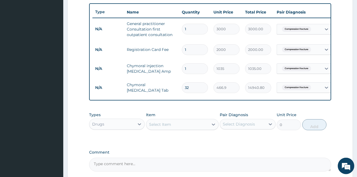
type input "3"
type input "1400.70"
type input "0.00"
type input "2"
type input "933.80"
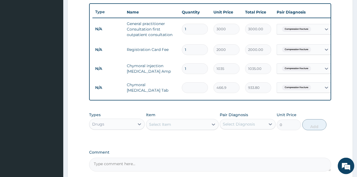
type input "0.00"
type input "0"
type input "2"
type input "933.80"
type input "20"
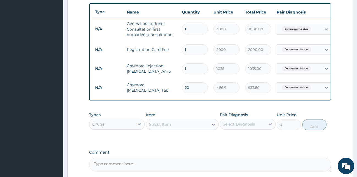
type input "9338.00"
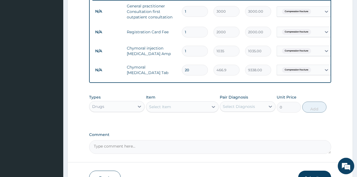
scroll to position [218, 0]
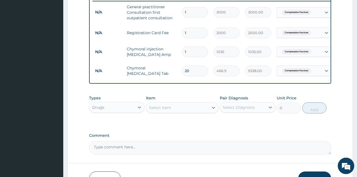
type input "20"
click at [175, 112] on div "Select Item" at bounding box center [177, 107] width 62 height 9
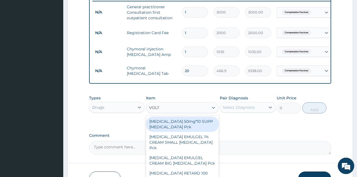
type input "VOLTA"
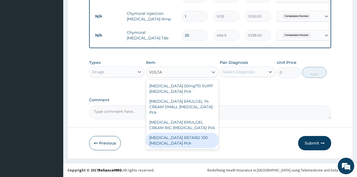
drag, startPoint x: 183, startPoint y: 134, endPoint x: 194, endPoint y: 126, distance: 12.8
click at [184, 134] on div "VOLTAREN RETARD 100 Diclofenac Pck" at bounding box center [182, 140] width 73 height 15
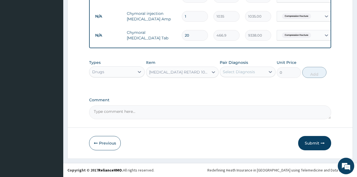
type input "3105"
click at [254, 73] on div "Select Diagnosis" at bounding box center [239, 72] width 32 height 6
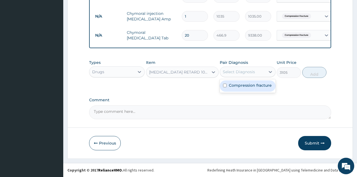
click at [250, 86] on label "Compression fracture" at bounding box center [250, 86] width 43 height 6
checkbox input "true"
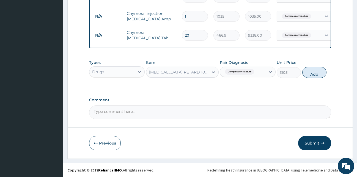
click at [312, 75] on button "Add" at bounding box center [315, 72] width 24 height 11
type input "0"
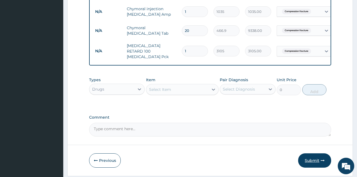
click at [311, 160] on button "Submit" at bounding box center [314, 160] width 33 height 14
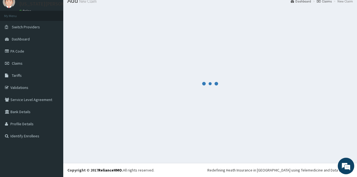
scroll to position [21, 0]
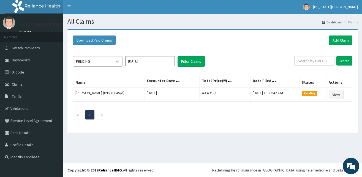
click at [116, 61] on icon at bounding box center [118, 62] width 6 height 6
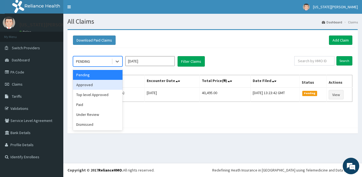
drag, startPoint x: 97, startPoint y: 82, endPoint x: 101, endPoint y: 83, distance: 3.5
click at [100, 85] on div "Approved" at bounding box center [98, 85] width 50 height 10
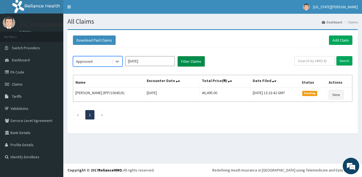
click at [191, 60] on button "Filter Claims" at bounding box center [191, 61] width 27 height 10
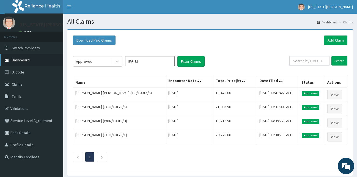
click at [25, 59] on span "Dashboard" at bounding box center [21, 60] width 18 height 5
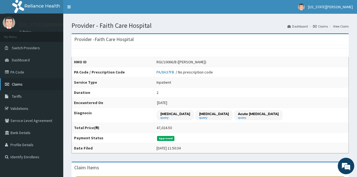
click at [18, 84] on span "Claims" at bounding box center [17, 84] width 11 height 5
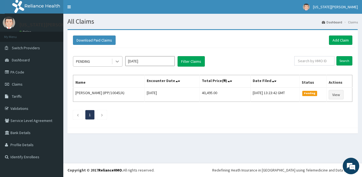
click at [118, 62] on icon at bounding box center [118, 62] width 6 height 6
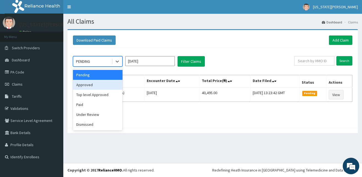
click at [103, 87] on div "Approved" at bounding box center [98, 85] width 50 height 10
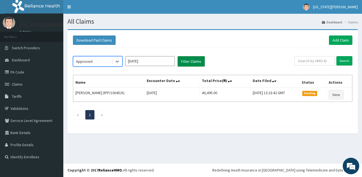
click at [192, 62] on button "Filter Claims" at bounding box center [191, 61] width 27 height 10
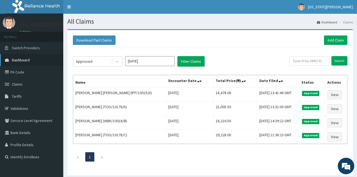
click at [28, 59] on span "Dashboard" at bounding box center [21, 60] width 18 height 5
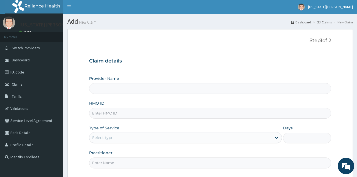
type input "Faith Care Hospital"
drag, startPoint x: 116, startPoint y: 112, endPoint x: 119, endPoint y: 110, distance: 3.8
click at [116, 112] on input "HMO ID" at bounding box center [210, 113] width 243 height 11
type input "DWP/10004/F"
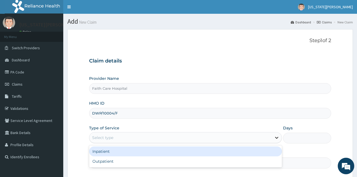
click at [275, 138] on icon at bounding box center [277, 138] width 6 height 6
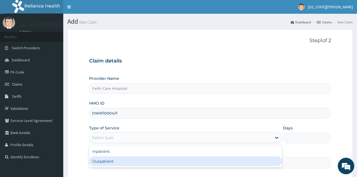
click at [117, 163] on div "Outpatient" at bounding box center [185, 161] width 193 height 10
type input "1"
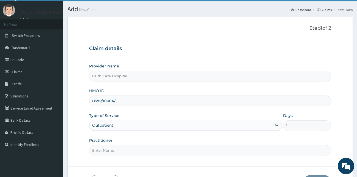
scroll to position [51, 0]
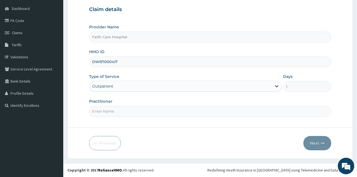
click at [100, 111] on input "Practitioner" at bounding box center [210, 111] width 243 height 11
type input "[PERSON_NAME]"
click at [314, 143] on button "Next" at bounding box center [318, 143] width 28 height 14
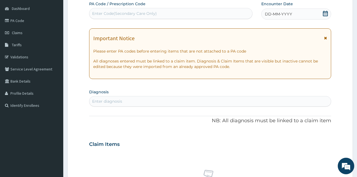
click at [328, 38] on div "Important Notice Please enter PA codes before entering items that are not attac…" at bounding box center [210, 53] width 243 height 51
click at [327, 39] on icon at bounding box center [325, 38] width 3 height 4
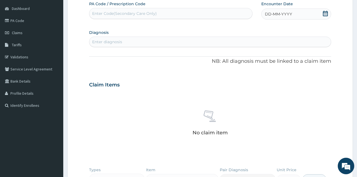
click at [295, 13] on div "DD-MM-YYYY" at bounding box center [297, 14] width 70 height 11
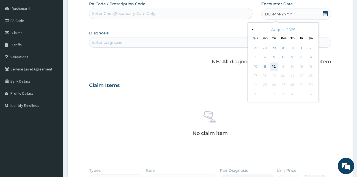
click at [273, 66] on div "12" at bounding box center [274, 66] width 8 height 8
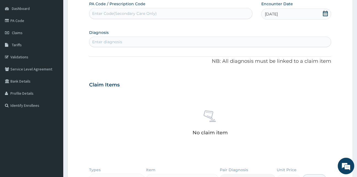
click at [213, 41] on div "Enter diagnosis" at bounding box center [210, 41] width 242 height 9
type input "MALAR"
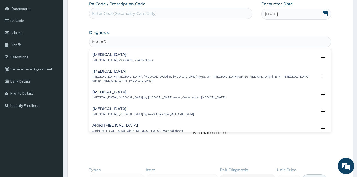
click at [104, 58] on p "Malaria , Paludism , Plasmodiosis" at bounding box center [123, 60] width 61 height 4
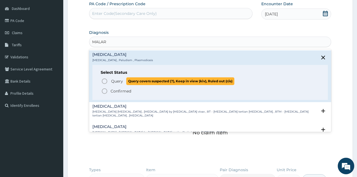
click at [106, 81] on icon "status option query" at bounding box center [104, 81] width 7 height 7
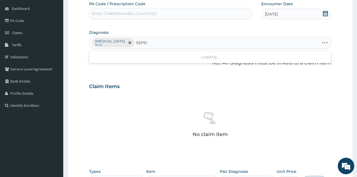
type input "SEPSIS"
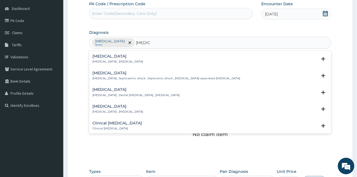
click at [102, 58] on h4 "Sepsis" at bounding box center [118, 56] width 51 height 4
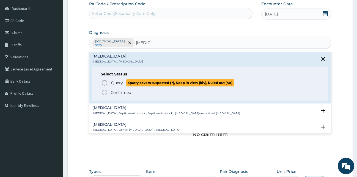
click at [106, 82] on icon "status option query" at bounding box center [104, 83] width 7 height 7
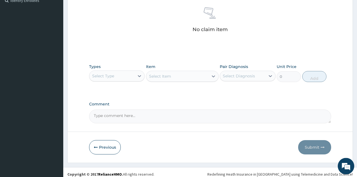
scroll to position [161, 0]
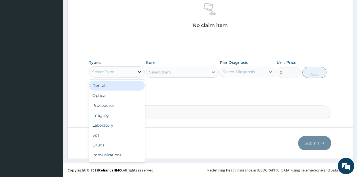
click at [138, 74] on icon at bounding box center [140, 72] width 6 height 6
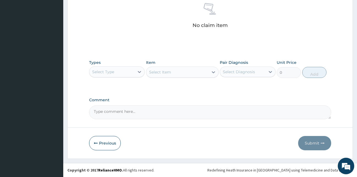
click at [171, 73] on div "Select Item" at bounding box center [182, 72] width 73 height 11
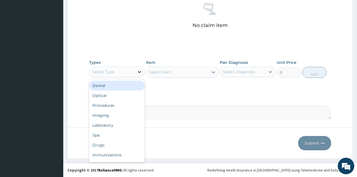
click at [141, 72] on icon at bounding box center [140, 72] width 6 height 6
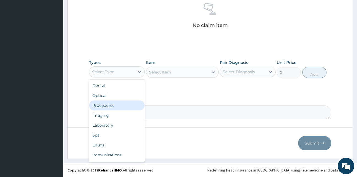
drag, startPoint x: 112, startPoint y: 105, endPoint x: 115, endPoint y: 103, distance: 3.7
click at [112, 105] on div "Procedures" at bounding box center [117, 105] width 56 height 10
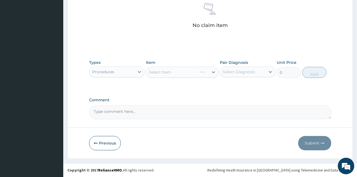
click at [164, 73] on div "Select Item" at bounding box center [182, 72] width 73 height 11
click at [214, 72] on div "Select Item" at bounding box center [182, 72] width 73 height 11
click at [213, 71] on div "Select Item" at bounding box center [182, 72] width 73 height 11
click at [210, 70] on div "Select Item" at bounding box center [182, 72] width 73 height 11
click at [213, 72] on div "Select Item" at bounding box center [182, 72] width 73 height 11
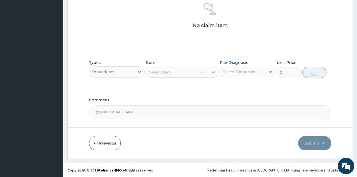
click at [214, 72] on div "Select Item" at bounding box center [182, 72] width 73 height 11
click at [212, 73] on div "Select Item" at bounding box center [182, 72] width 73 height 11
click at [214, 71] on div "Select Item" at bounding box center [182, 72] width 73 height 11
click at [215, 72] on div "Select Item" at bounding box center [182, 72] width 73 height 11
click at [213, 71] on div "Select Item" at bounding box center [182, 72] width 73 height 11
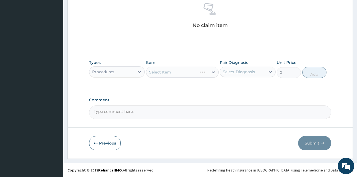
click at [213, 73] on div "Select Item" at bounding box center [182, 72] width 73 height 11
click at [214, 73] on div "Select Item" at bounding box center [182, 72] width 73 height 11
click at [214, 71] on div "Select Item" at bounding box center [182, 72] width 73 height 11
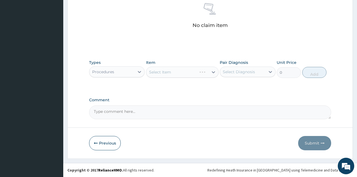
click at [214, 74] on div "Select Item" at bounding box center [182, 72] width 73 height 11
click at [214, 71] on div "Select Item" at bounding box center [182, 72] width 73 height 11
click at [213, 73] on div "Select Item" at bounding box center [182, 72] width 73 height 11
click at [212, 72] on div "Select Item" at bounding box center [182, 72] width 73 height 11
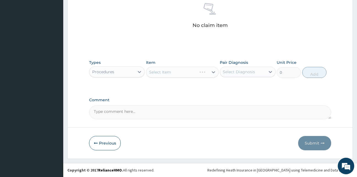
click at [214, 72] on div "Select Item" at bounding box center [182, 72] width 73 height 11
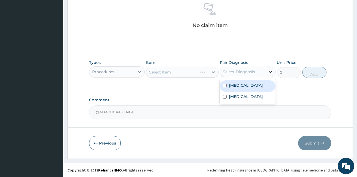
click at [272, 71] on icon at bounding box center [271, 72] width 6 height 6
click at [247, 85] on div "Malaria" at bounding box center [248, 85] width 56 height 11
checkbox input "true"
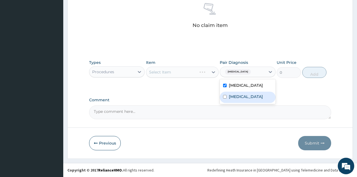
click at [237, 99] on div "Sepsis" at bounding box center [248, 97] width 56 height 11
checkbox input "true"
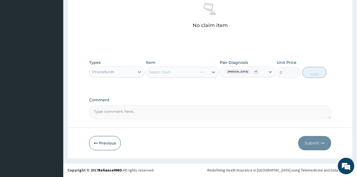
click at [214, 72] on div "Select Item" at bounding box center [182, 72] width 73 height 11
click at [214, 73] on div "Select Item" at bounding box center [182, 72] width 73 height 11
click at [214, 74] on div "Select Item" at bounding box center [182, 72] width 73 height 11
click at [213, 71] on div "Select Item" at bounding box center [182, 72] width 73 height 11
click at [214, 72] on div "Select Item" at bounding box center [182, 72] width 73 height 11
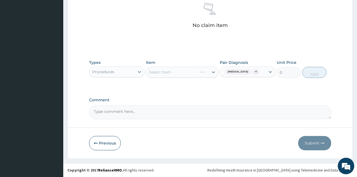
click at [216, 75] on div "Select Item" at bounding box center [182, 72] width 73 height 11
click at [215, 72] on div "Select Item" at bounding box center [182, 72] width 73 height 11
click at [217, 71] on div "Select Item" at bounding box center [182, 72] width 73 height 11
click at [215, 72] on div "Select Item" at bounding box center [182, 72] width 73 height 11
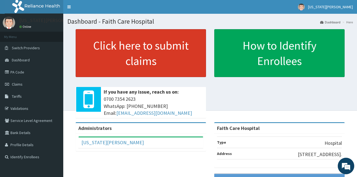
click at [123, 54] on link "Click here to submit claims" at bounding box center [141, 53] width 131 height 48
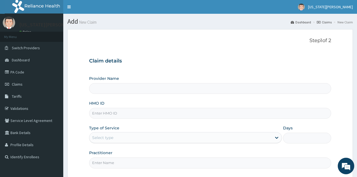
drag, startPoint x: 0, startPoint y: 0, endPoint x: 113, endPoint y: 112, distance: 158.9
click at [113, 112] on input "HMO ID" at bounding box center [210, 113] width 243 height 11
type input "Faith Care Hospital"
type input "DWP/10004/F"
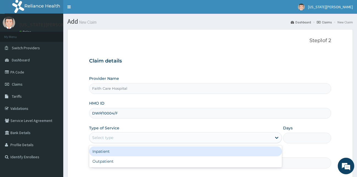
click at [129, 135] on div "Select type" at bounding box center [180, 137] width 183 height 9
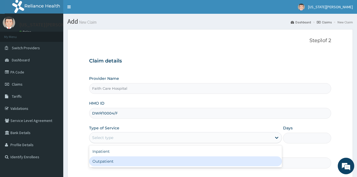
click at [109, 164] on div "Outpatient" at bounding box center [185, 161] width 193 height 10
type input "1"
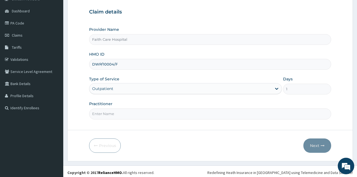
scroll to position [51, 0]
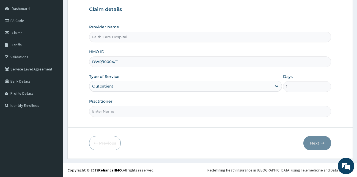
click at [160, 110] on input "Practitioner" at bounding box center [210, 111] width 243 height 11
type input "[PERSON_NAME]"
click at [319, 142] on button "Next" at bounding box center [318, 143] width 28 height 14
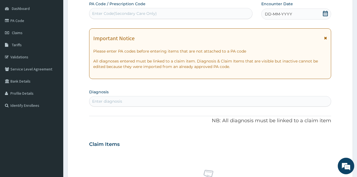
click at [326, 37] on icon at bounding box center [325, 38] width 3 height 4
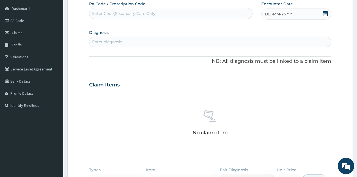
click at [314, 14] on div "DD-MM-YYYY" at bounding box center [297, 14] width 70 height 11
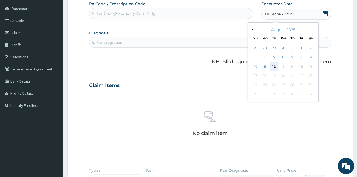
click at [275, 66] on div "12" at bounding box center [274, 66] width 8 height 8
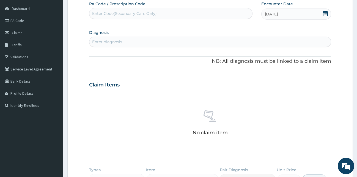
click at [201, 40] on div "Enter diagnosis" at bounding box center [210, 41] width 242 height 9
type input "MALA"
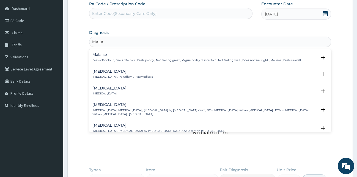
click at [105, 74] on div "Malaria Malaria , Paludism , Plasmodiosis" at bounding box center [123, 74] width 61 height 10
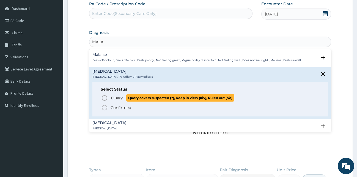
click at [106, 98] on icon "status option query" at bounding box center [104, 98] width 7 height 7
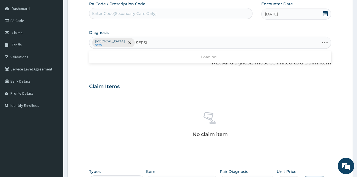
type input "SEPSIS"
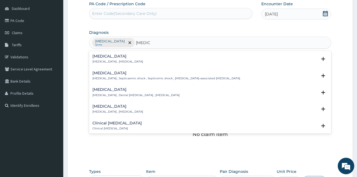
click at [113, 61] on p "Systemic infection , Sepsis" at bounding box center [118, 62] width 51 height 4
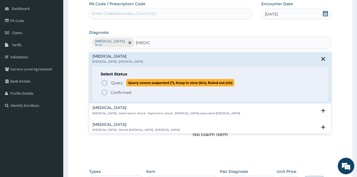
click at [104, 84] on icon "status option query" at bounding box center [104, 83] width 7 height 7
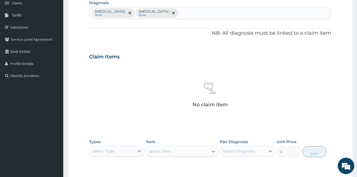
scroll to position [161, 0]
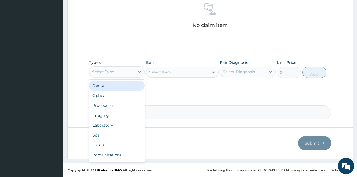
drag, startPoint x: 137, startPoint y: 71, endPoint x: 133, endPoint y: 76, distance: 6.2
click at [137, 72] on div at bounding box center [140, 72] width 10 height 10
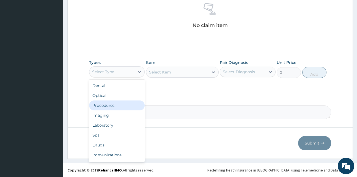
click at [108, 107] on div "Procedures" at bounding box center [117, 105] width 56 height 10
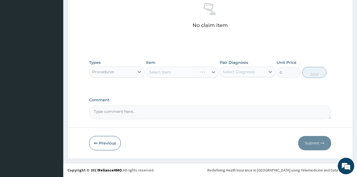
click at [209, 72] on div "Select Item" at bounding box center [182, 72] width 73 height 11
click at [215, 71] on icon at bounding box center [214, 72] width 6 height 6
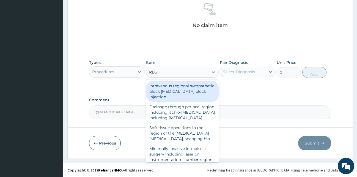
type input "REGIS"
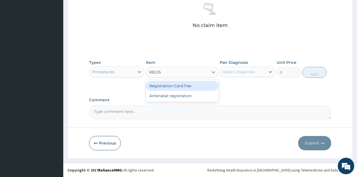
click at [172, 86] on div "Registration Card Fee" at bounding box center [182, 86] width 73 height 10
type input "2000"
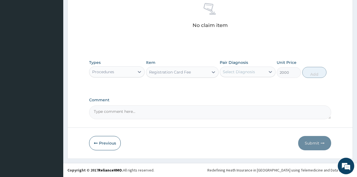
click at [232, 71] on div "Select Diagnosis" at bounding box center [239, 72] width 32 height 6
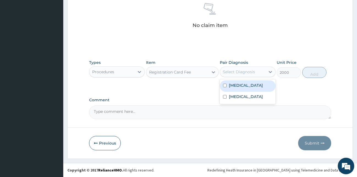
drag, startPoint x: 229, startPoint y: 86, endPoint x: 229, endPoint y: 89, distance: 3.0
click at [230, 86] on div "Malaria" at bounding box center [248, 85] width 56 height 11
checkbox input "true"
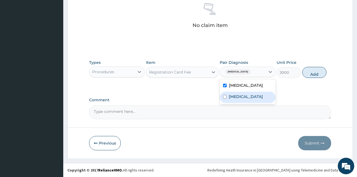
click at [228, 95] on div "Sepsis" at bounding box center [248, 97] width 56 height 11
checkbox input "true"
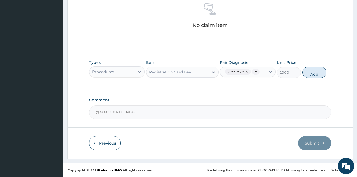
click at [318, 75] on button "Add" at bounding box center [315, 72] width 24 height 11
type input "0"
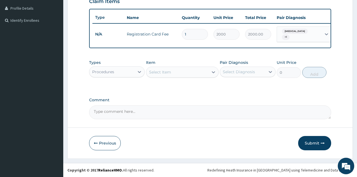
click at [193, 72] on div "Select Item" at bounding box center [177, 72] width 62 height 9
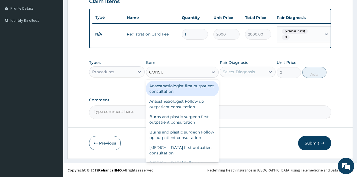
type input "CONSUL"
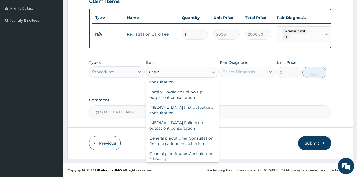
scroll to position [273, 0]
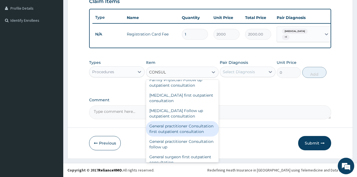
click at [186, 137] on div "General practitioner Consultation first outpatient consultation" at bounding box center [182, 128] width 73 height 15
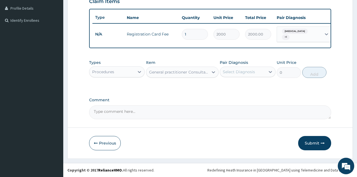
type input "3000"
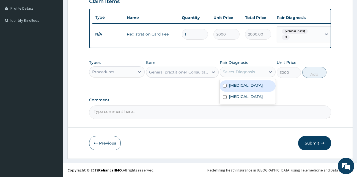
click at [252, 74] on div "Select Diagnosis" at bounding box center [239, 72] width 32 height 6
click at [249, 85] on div "Malaria" at bounding box center [248, 85] width 56 height 11
checkbox input "true"
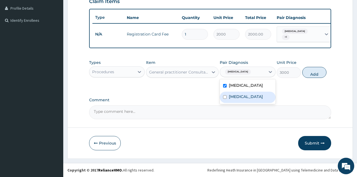
click at [243, 99] on div "Sepsis" at bounding box center [248, 97] width 56 height 11
checkbox input "true"
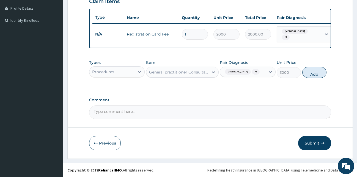
click at [319, 75] on button "Add" at bounding box center [315, 72] width 24 height 11
type input "0"
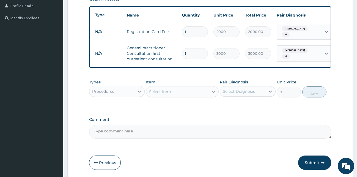
click at [211, 94] on div at bounding box center [214, 92] width 10 height 10
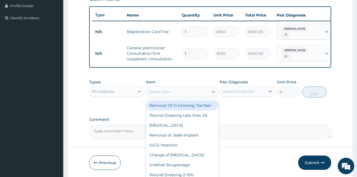
click at [142, 93] on icon at bounding box center [140, 92] width 6 height 6
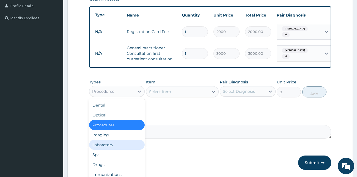
click at [112, 148] on div "Laboratory" at bounding box center [117, 145] width 56 height 10
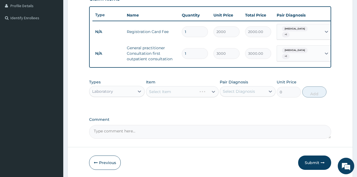
click at [175, 94] on div "Select Item" at bounding box center [182, 91] width 73 height 11
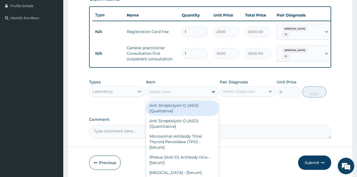
click at [214, 93] on icon at bounding box center [214, 92] width 6 height 6
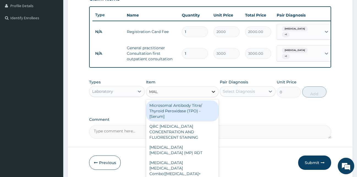
type input "MALA"
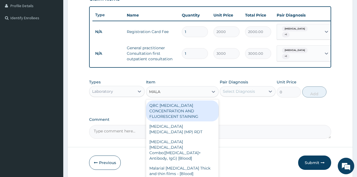
click at [195, 112] on div "QBC MALARIA CONCENTRATION AND FLUORESCENT STAINING" at bounding box center [182, 110] width 73 height 21
type input "2000"
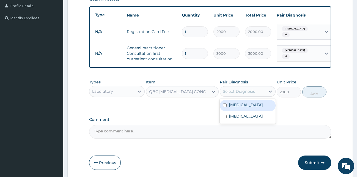
click at [256, 95] on div "Select Diagnosis" at bounding box center [242, 91] width 45 height 9
click at [249, 107] on div "Malaria" at bounding box center [248, 105] width 56 height 11
checkbox input "true"
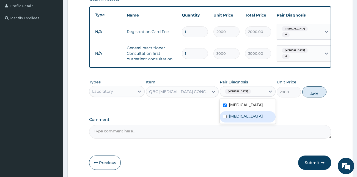
click at [241, 117] on label "Sepsis" at bounding box center [246, 116] width 34 height 6
checkbox input "true"
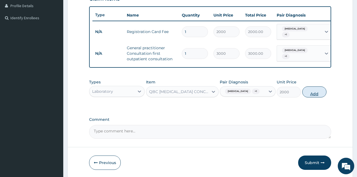
click at [311, 96] on button "Add" at bounding box center [315, 91] width 24 height 11
type input "0"
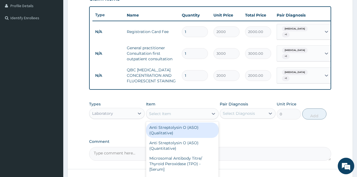
click at [205, 118] on div "Select Item" at bounding box center [177, 113] width 62 height 9
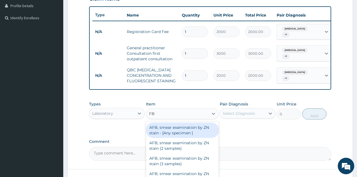
type input "FBC"
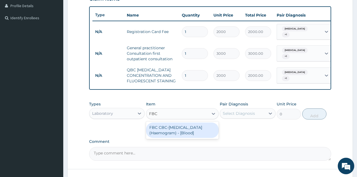
click at [194, 129] on div "FBC CBC-Complete Blood Count (Haemogram) - [Blood]" at bounding box center [182, 130] width 73 height 15
type input "3000"
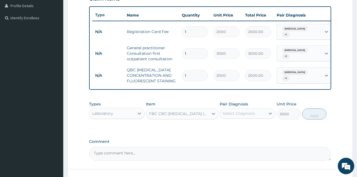
click at [251, 116] on div "Select Diagnosis" at bounding box center [239, 114] width 32 height 6
click at [245, 130] on div "Malaria" at bounding box center [248, 127] width 56 height 11
checkbox input "true"
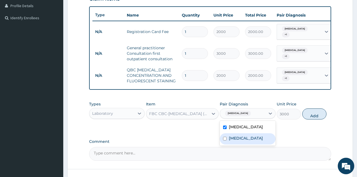
drag, startPoint x: 241, startPoint y: 142, endPoint x: 243, endPoint y: 137, distance: 5.4
click at [240, 141] on label "Sepsis" at bounding box center [246, 138] width 34 height 6
checkbox input "true"
click at [311, 117] on button "Add" at bounding box center [315, 113] width 24 height 11
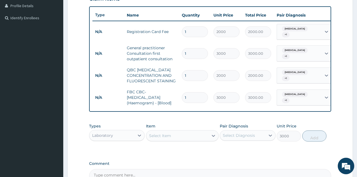
type input "0"
click at [140, 137] on icon at bounding box center [140, 136] width 6 height 6
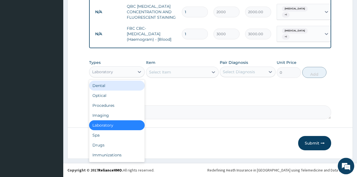
scroll to position [205, 0]
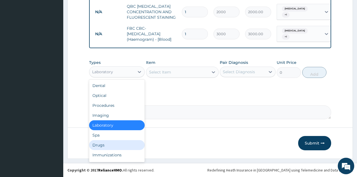
click at [94, 143] on div "Drugs" at bounding box center [117, 145] width 56 height 10
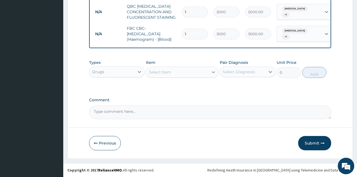
click at [211, 72] on icon at bounding box center [214, 72] width 6 height 6
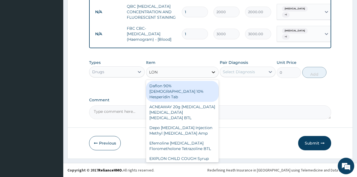
type input "LONA"
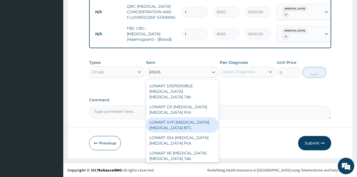
click at [187, 120] on div "LONART SYP Artemether Lumefantrine BTL" at bounding box center [182, 124] width 73 height 15
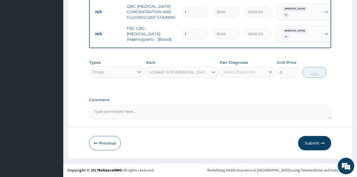
type input "2800"
drag, startPoint x: 255, startPoint y: 72, endPoint x: 253, endPoint y: 74, distance: 2.9
click at [254, 72] on div "Select Diagnosis" at bounding box center [239, 72] width 32 height 6
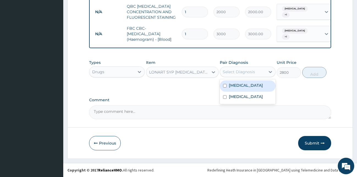
click at [248, 84] on div "Malaria" at bounding box center [248, 85] width 56 height 11
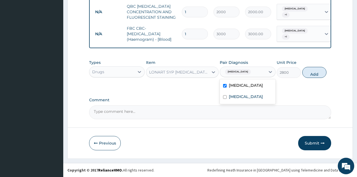
checkbox input "true"
click at [241, 96] on label "Sepsis" at bounding box center [246, 97] width 34 height 6
checkbox input "true"
click at [316, 72] on button "Add" at bounding box center [315, 72] width 24 height 11
type input "0"
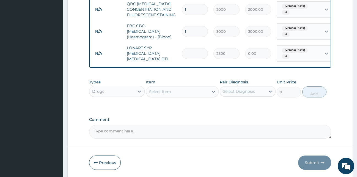
type input "0.00"
click at [200, 52] on input "number" at bounding box center [195, 53] width 26 height 11
type input "1"
type input "2800.00"
click at [209, 89] on div at bounding box center [214, 92] width 10 height 10
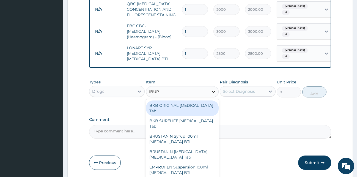
type input "IBUPR"
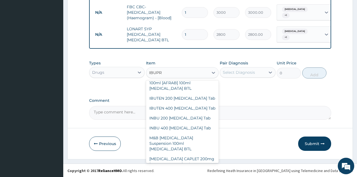
scroll to position [238, 0]
type input "2472.5"
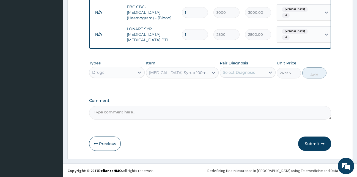
click at [247, 73] on div "Select Diagnosis" at bounding box center [239, 73] width 32 height 6
click at [234, 86] on label "Malaria" at bounding box center [246, 86] width 34 height 6
checkbox input "true"
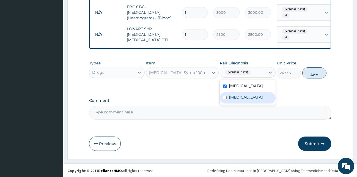
click at [232, 98] on label "Sepsis" at bounding box center [246, 97] width 34 height 6
checkbox input "true"
click at [317, 74] on button "Add" at bounding box center [315, 72] width 24 height 11
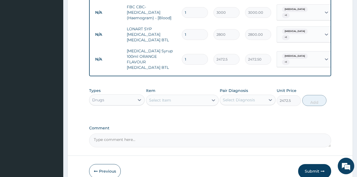
type input "0"
click at [211, 97] on icon at bounding box center [214, 100] width 6 height 6
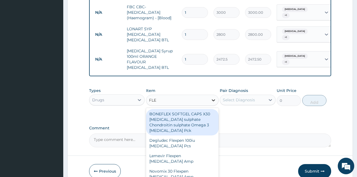
type input "FLEM"
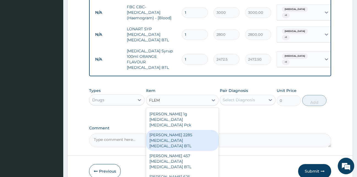
click at [167, 130] on div "FLEMING 2285 Amoxicillin Clavulanic acid BTL" at bounding box center [182, 140] width 73 height 21
type input "6000"
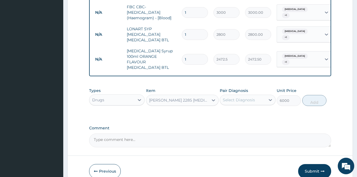
click at [254, 97] on div "Select Diagnosis" at bounding box center [239, 100] width 32 height 6
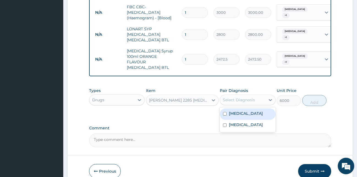
click at [246, 108] on div "Malaria" at bounding box center [248, 113] width 56 height 11
checkbox input "true"
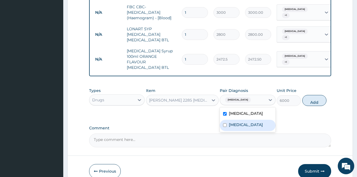
click at [234, 122] on label "Sepsis" at bounding box center [246, 125] width 34 height 6
checkbox input "true"
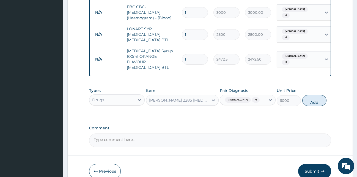
drag, startPoint x: 309, startPoint y: 96, endPoint x: 306, endPoint y: 98, distance: 3.8
click at [309, 96] on button "Add" at bounding box center [315, 100] width 24 height 11
type input "0"
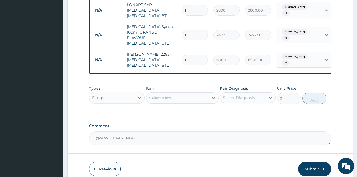
scroll to position [268, 0]
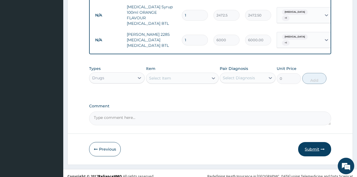
click at [313, 142] on button "Submit" at bounding box center [314, 149] width 33 height 14
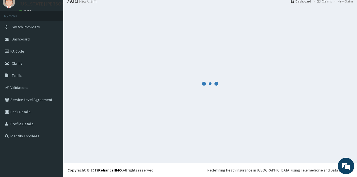
scroll to position [21, 0]
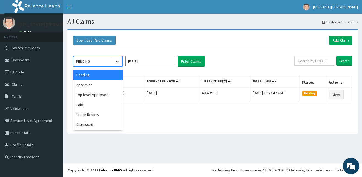
click at [116, 61] on icon at bounding box center [118, 62] width 6 height 6
click at [90, 85] on div "Approved" at bounding box center [98, 85] width 50 height 10
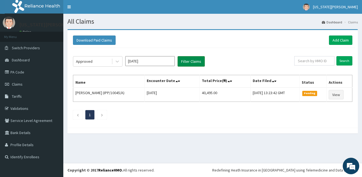
click at [186, 60] on button "Filter Claims" at bounding box center [191, 61] width 27 height 10
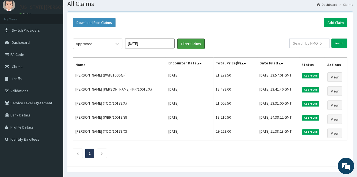
scroll to position [20, 0]
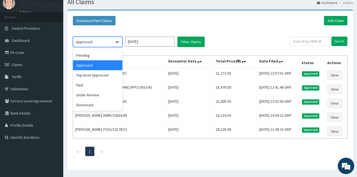
click at [121, 42] on div at bounding box center [117, 42] width 10 height 10
click at [98, 54] on div "Pending" at bounding box center [98, 55] width 50 height 10
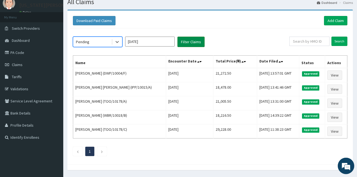
click at [196, 42] on button "Filter Claims" at bounding box center [191, 42] width 27 height 10
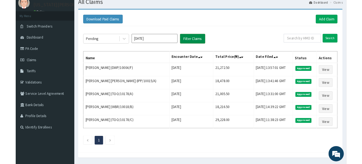
scroll to position [0, 0]
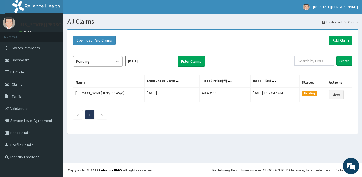
click at [119, 60] on icon at bounding box center [118, 62] width 6 height 6
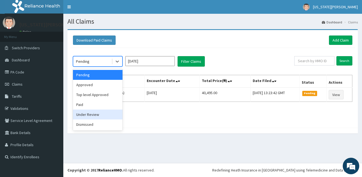
click at [96, 116] on div "Under Review" at bounding box center [98, 115] width 50 height 10
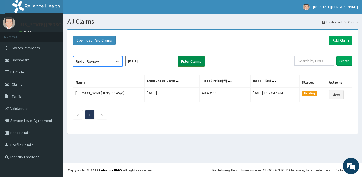
click at [188, 61] on button "Filter Claims" at bounding box center [191, 61] width 27 height 10
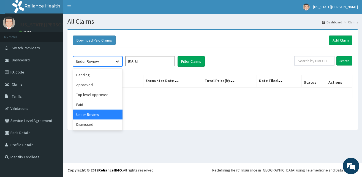
click at [118, 59] on icon at bounding box center [118, 62] width 6 height 6
click at [105, 94] on div "Top level Approved" at bounding box center [98, 95] width 50 height 10
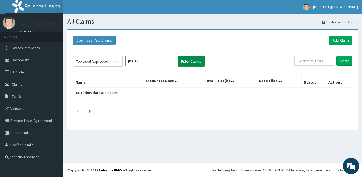
click at [193, 62] on button "Filter Claims" at bounding box center [191, 61] width 27 height 10
click at [118, 61] on icon at bounding box center [118, 62] width 6 height 6
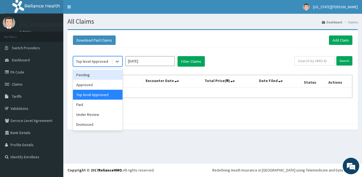
click at [94, 74] on div "Pending" at bounding box center [98, 75] width 50 height 10
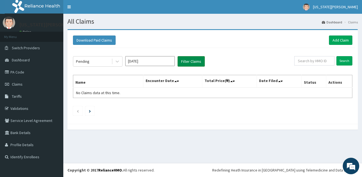
click at [201, 63] on button "Filter Claims" at bounding box center [191, 61] width 27 height 10
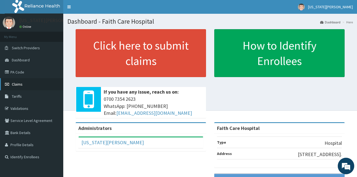
click at [17, 84] on span "Claims" at bounding box center [17, 84] width 11 height 5
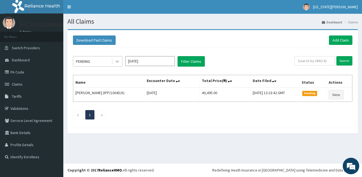
click at [119, 61] on icon at bounding box center [118, 62] width 6 height 6
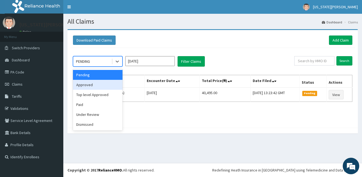
click at [96, 84] on div "Approved" at bounding box center [98, 85] width 50 height 10
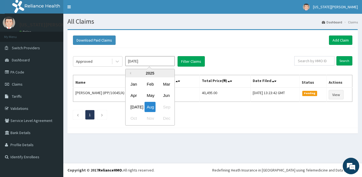
drag, startPoint x: 139, startPoint y: 61, endPoint x: 138, endPoint y: 64, distance: 2.8
click at [139, 62] on input "[DATE]" at bounding box center [150, 61] width 50 height 10
click at [135, 104] on div "[DATE]" at bounding box center [133, 107] width 11 height 10
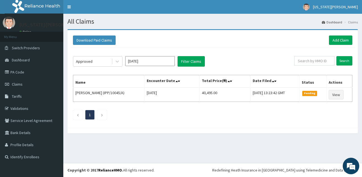
type input "[DATE]"
click at [183, 61] on button "Filter Claims" at bounding box center [191, 61] width 27 height 10
